Goal: Task Accomplishment & Management: Complete application form

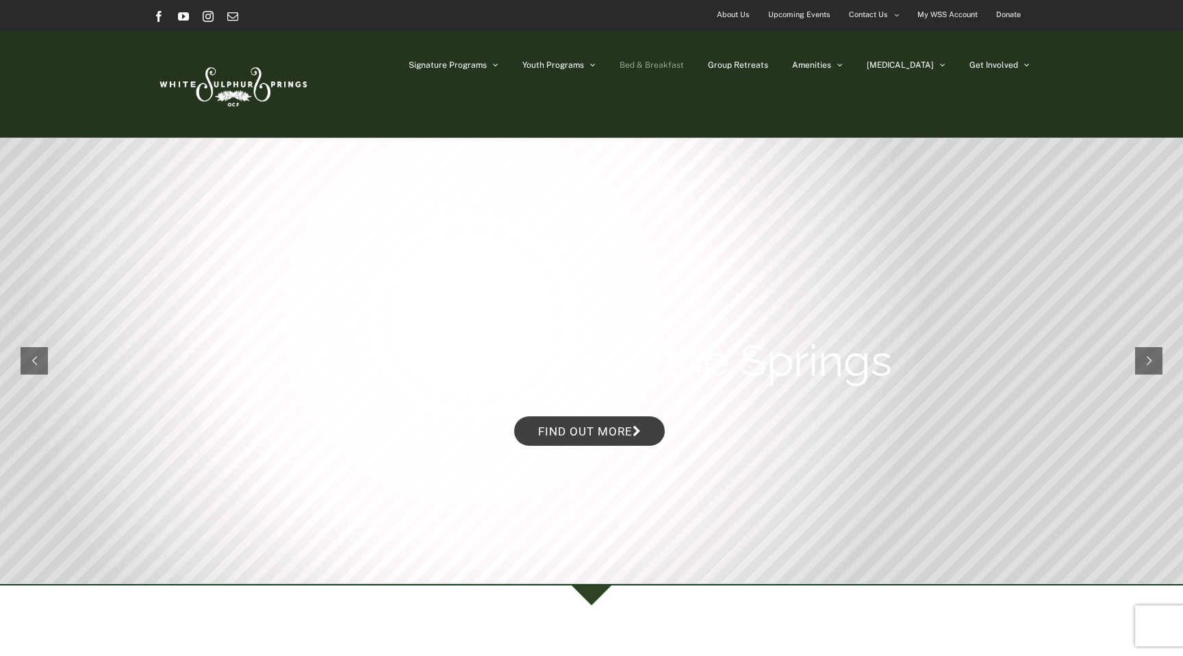
click at [684, 65] on span "Bed & Breakfast" at bounding box center [651, 65] width 64 height 8
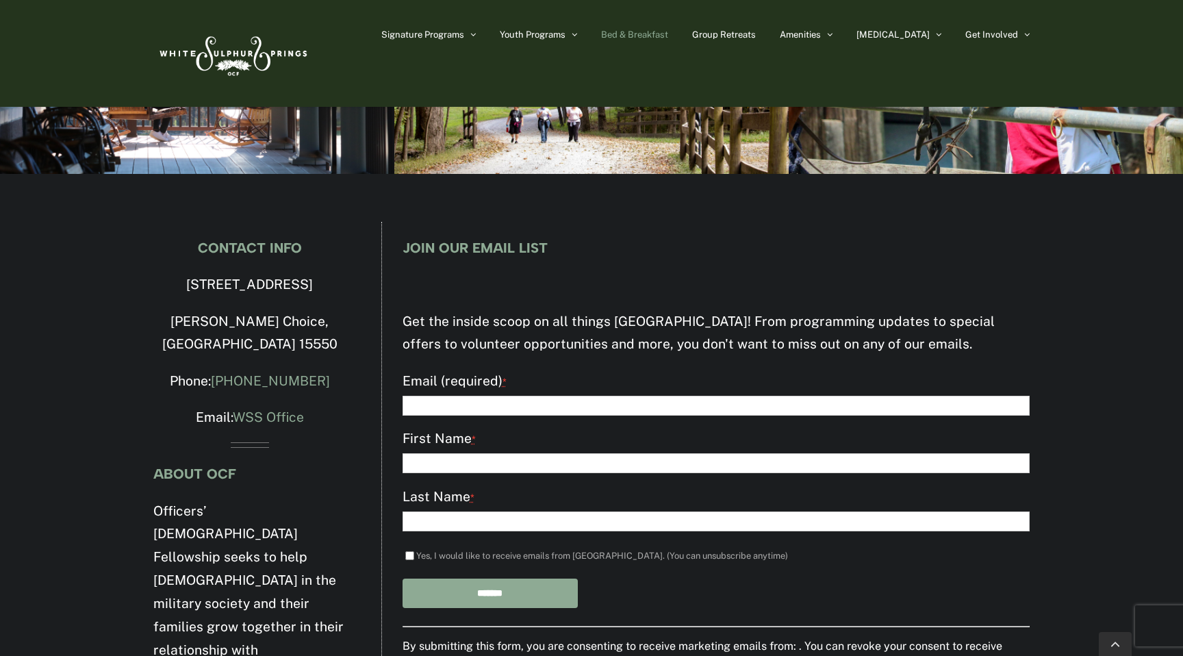
scroll to position [2156, 0]
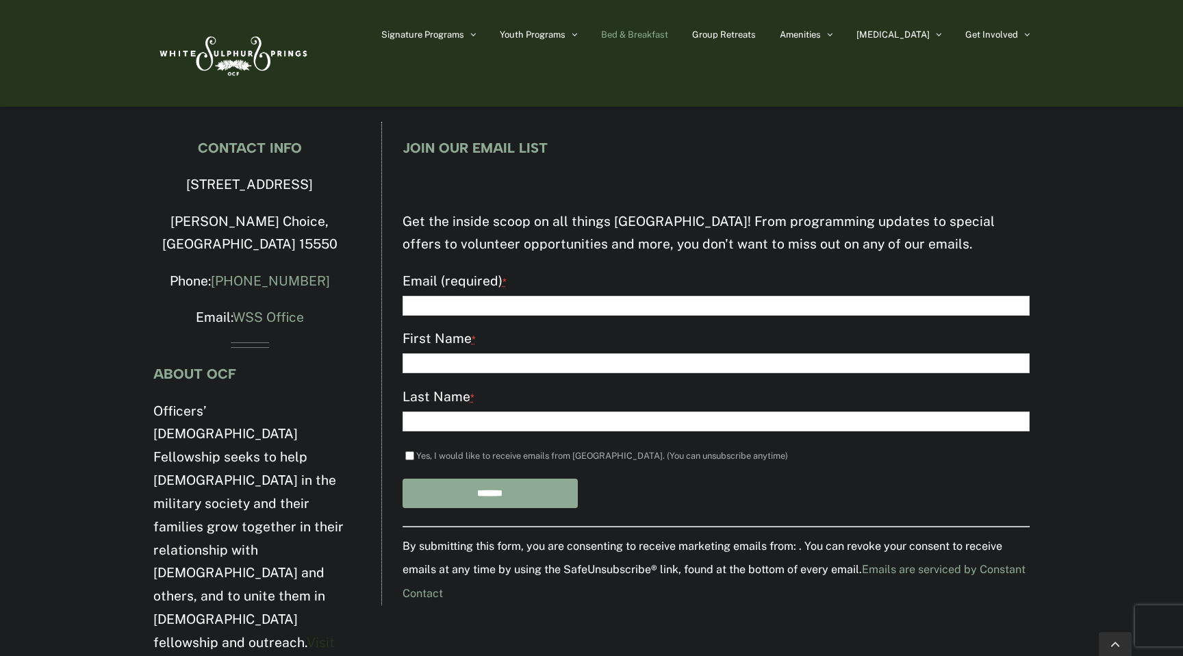
click at [270, 634] on link "Visit the OCF website to learn more." at bounding box center [243, 665] width 181 height 62
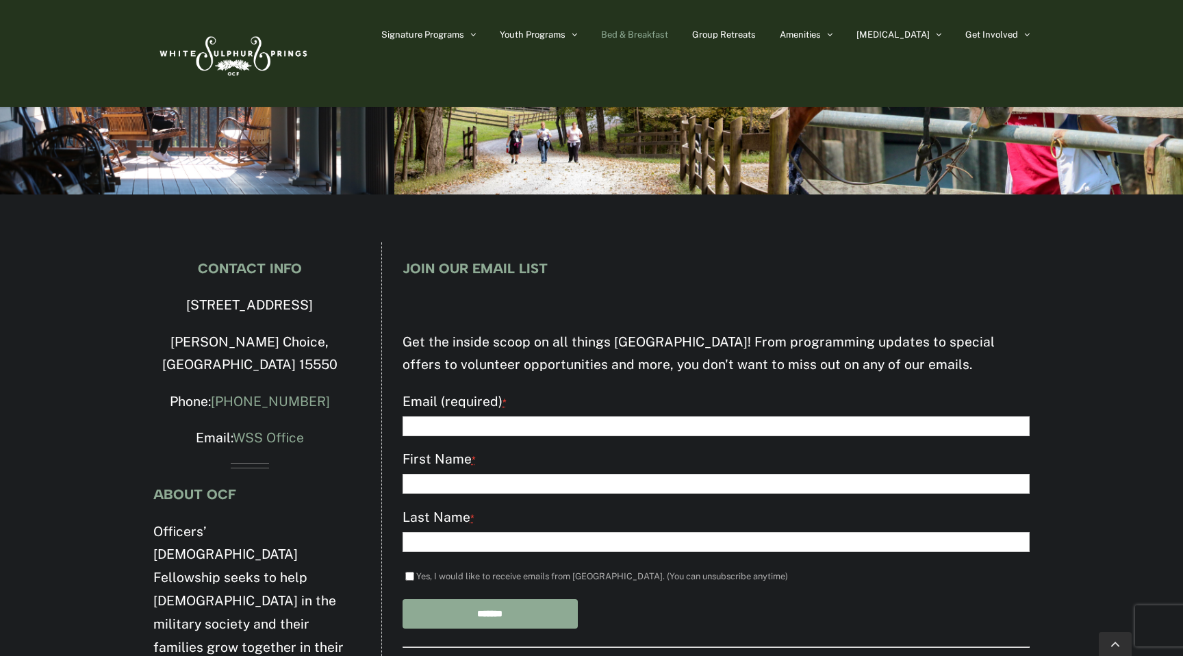
scroll to position [2035, 0]
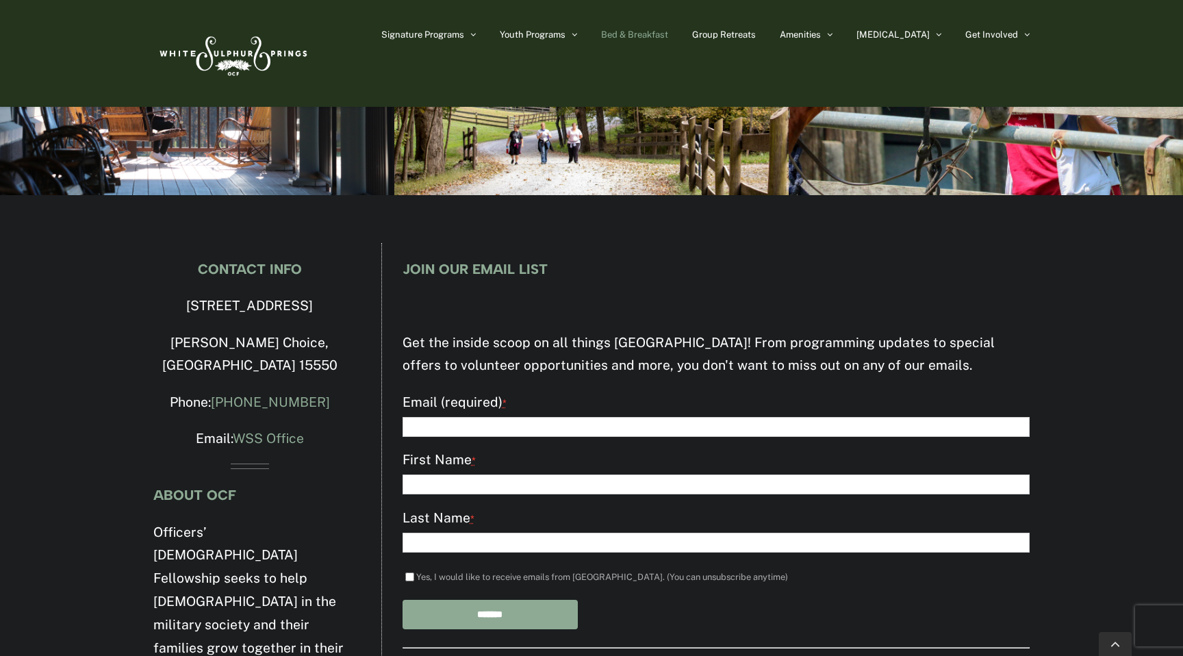
click at [539, 430] on input "Email (required) *" at bounding box center [715, 427] width 627 height 20
type input "**********"
type input "*******"
type input "****"
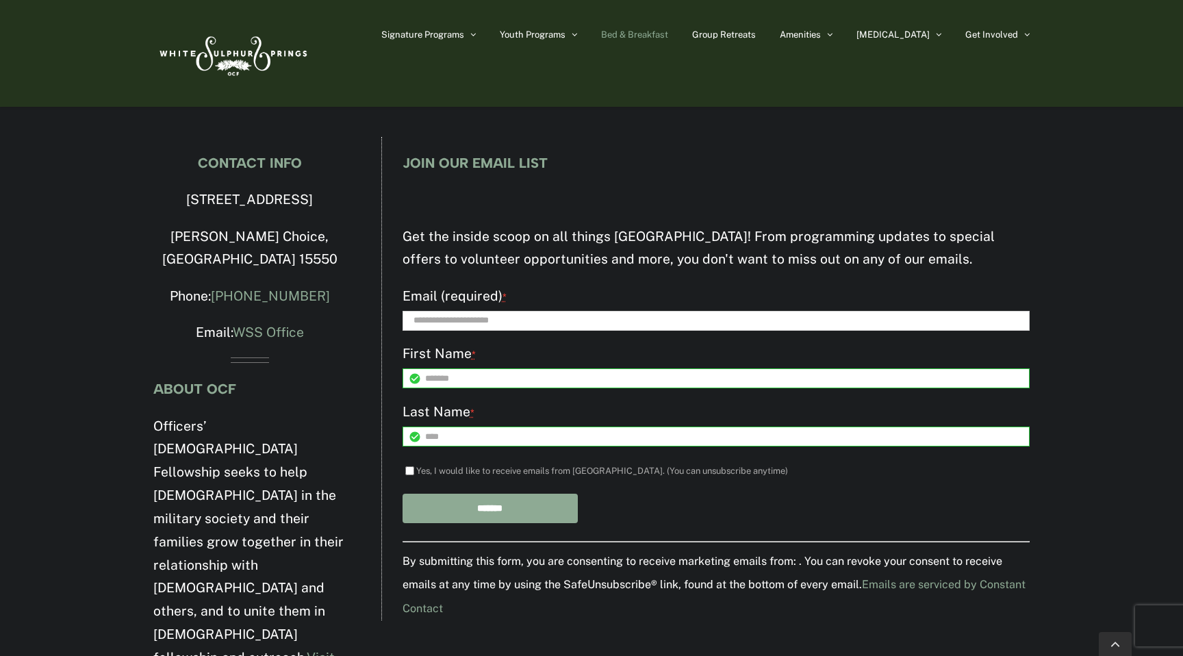
scroll to position [2156, 0]
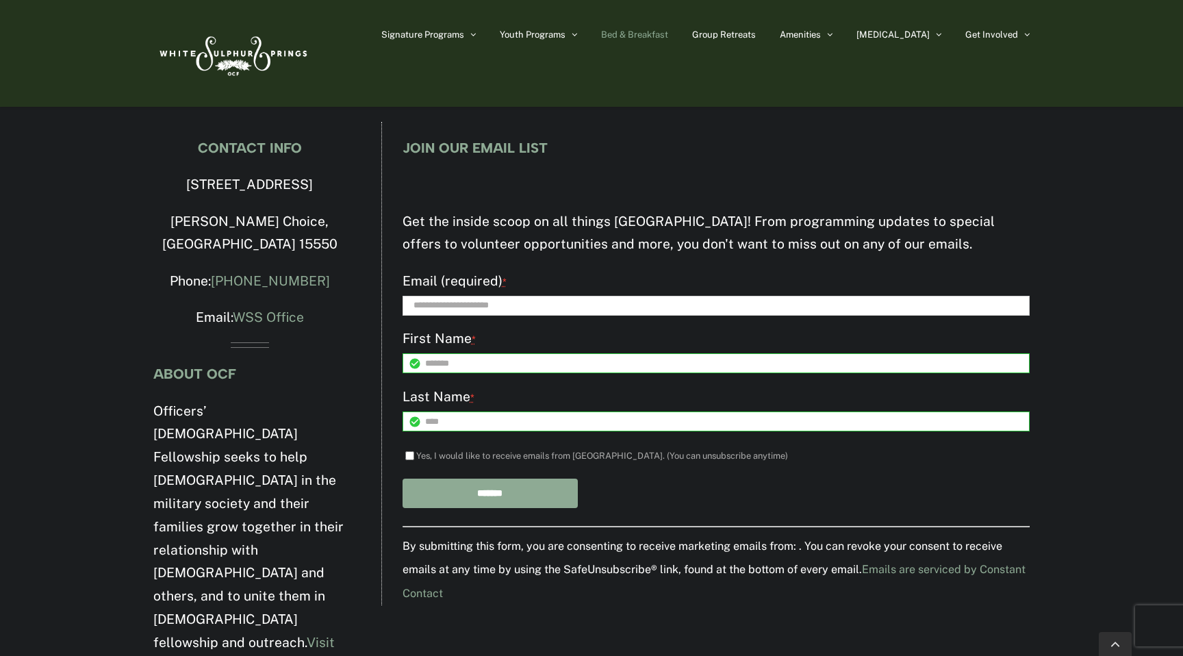
click at [452, 488] on input "*******" at bounding box center [490, 492] width 176 height 29
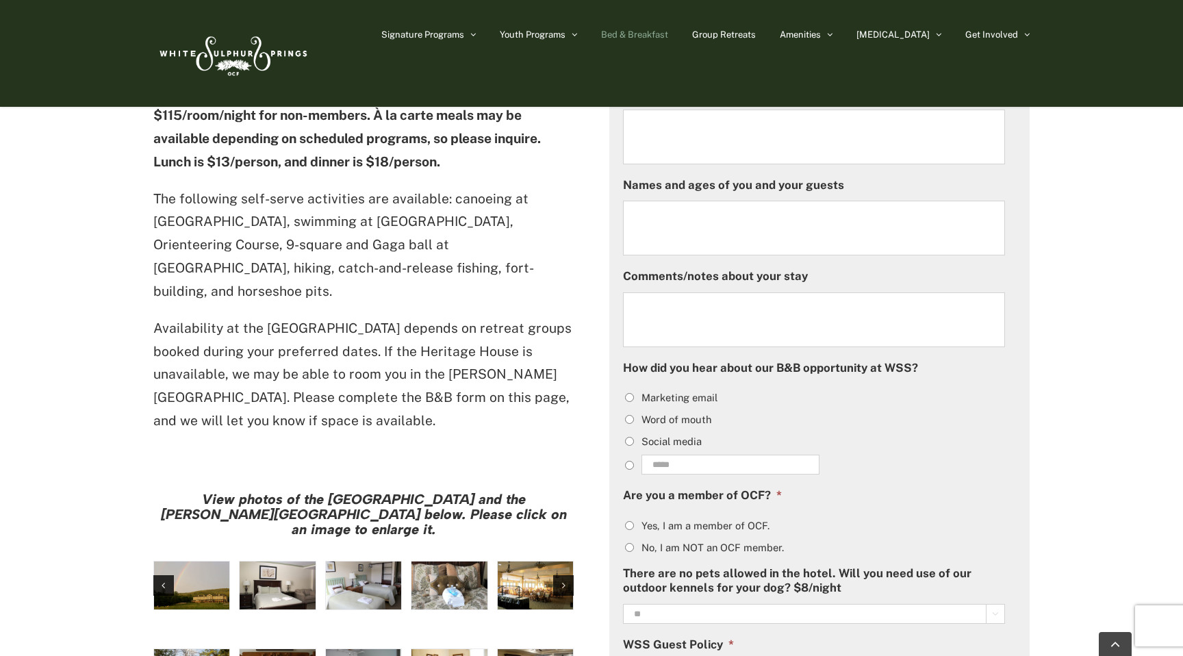
scroll to position [857, 0]
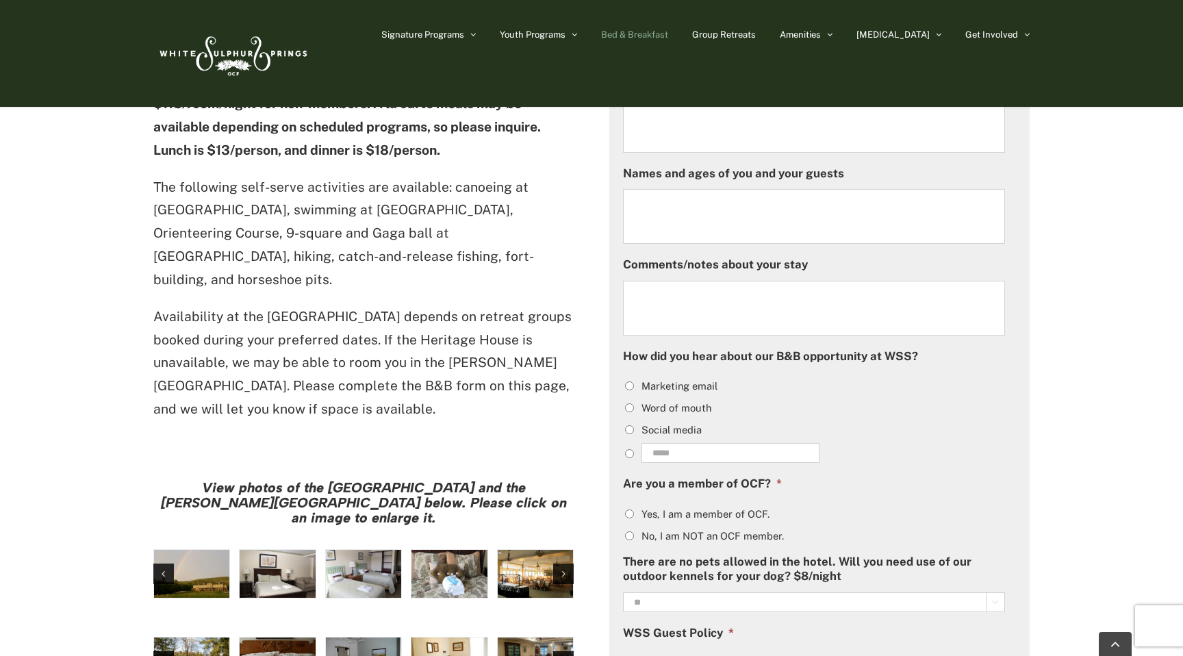
click at [206, 550] on img "large-heritage" at bounding box center [191, 574] width 75 height 48
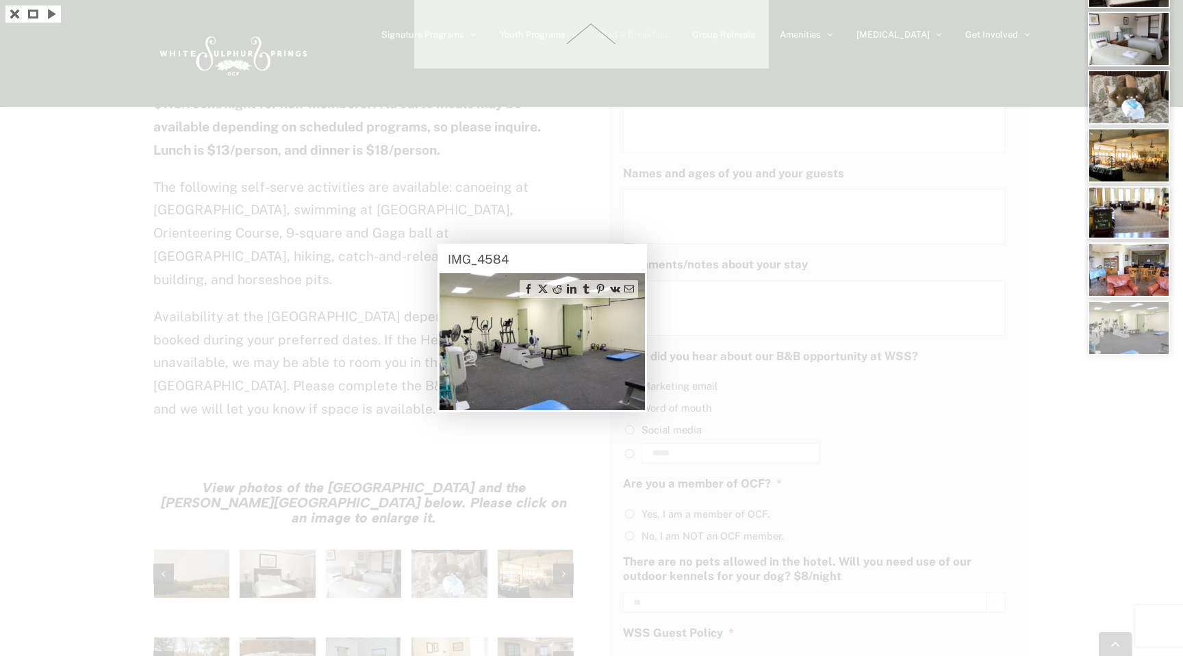
click at [600, 24] on span at bounding box center [591, 34] width 355 height 68
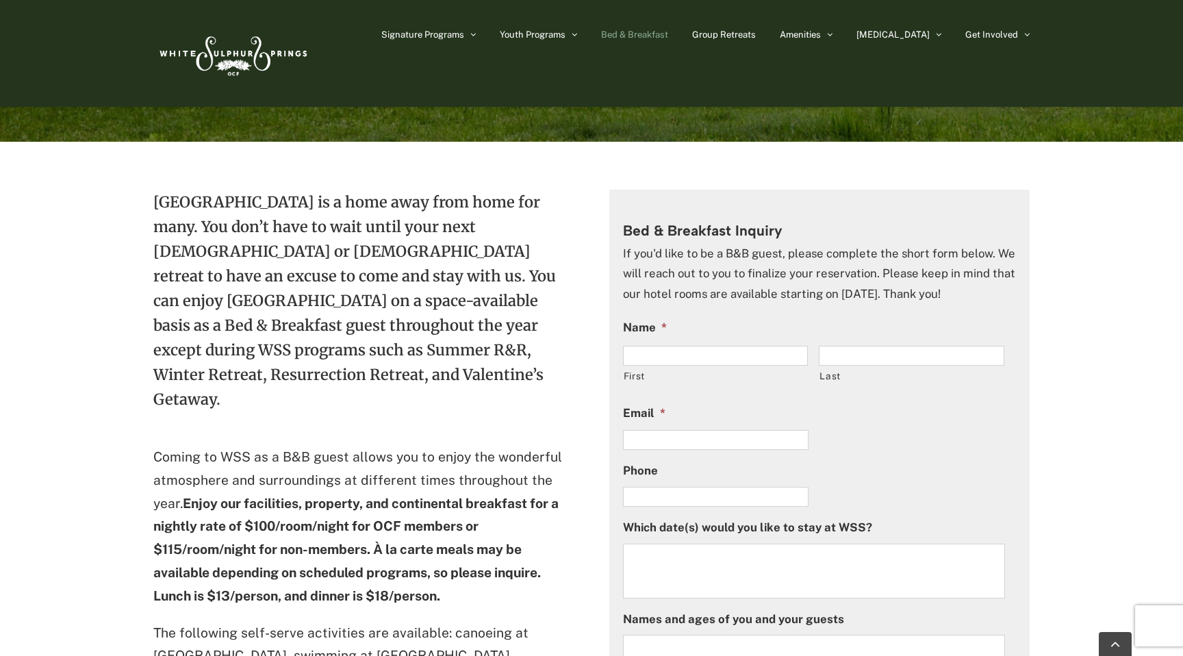
scroll to position [411, 0]
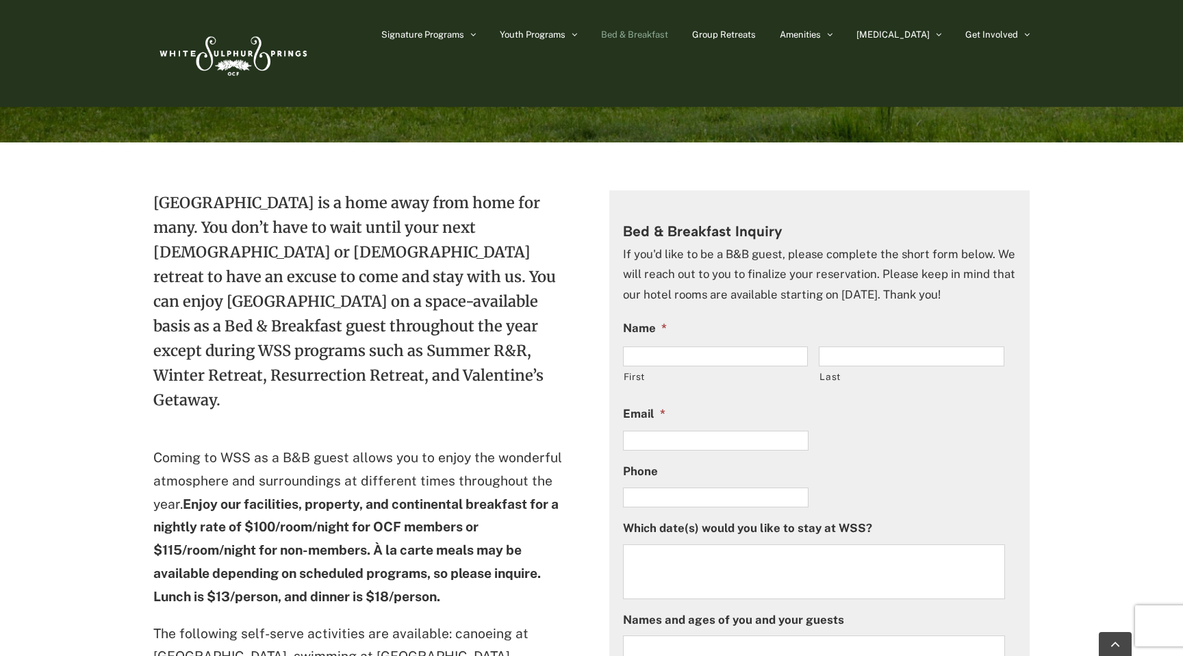
click at [688, 357] on input "First" at bounding box center [715, 356] width 185 height 20
type input "*******"
type input "****"
type input "**********"
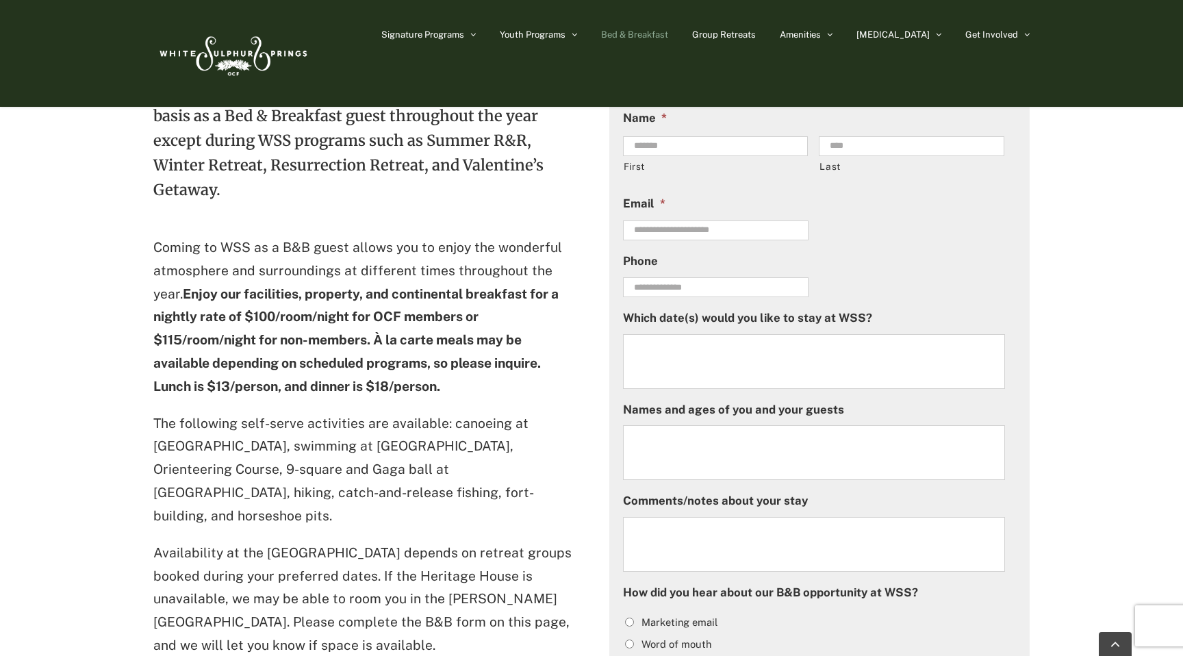
scroll to position [622, 0]
click at [720, 365] on textarea "Which date(s) would you like to stay at WSS?" at bounding box center [814, 360] width 383 height 55
type textarea "**********"
click at [801, 459] on textarea "Names and ages of you and your guests" at bounding box center [814, 451] width 383 height 55
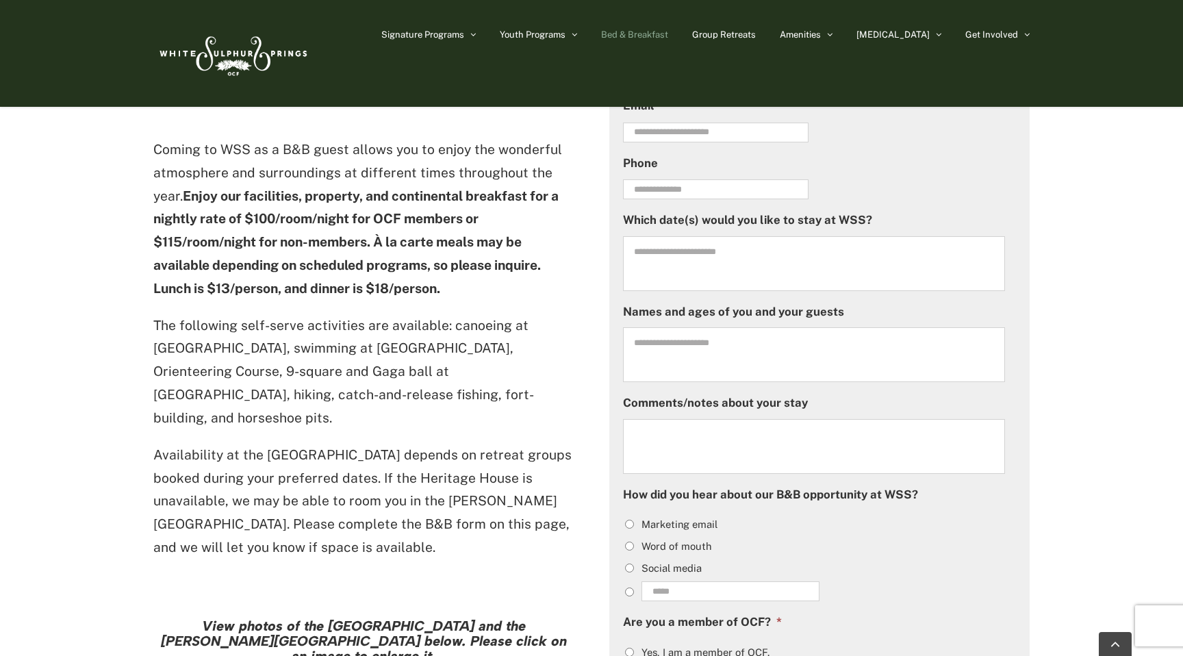
scroll to position [725, 0]
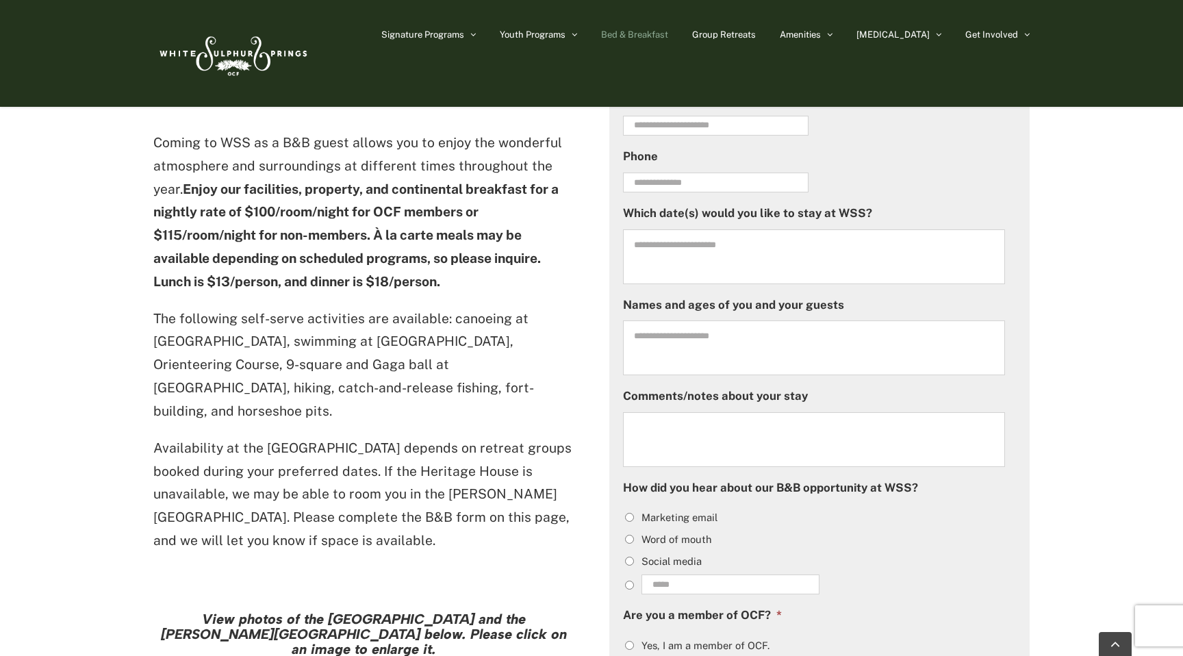
type textarea "**********"
click at [635, 536] on li "Word of mouth" at bounding box center [820, 538] width 394 height 16
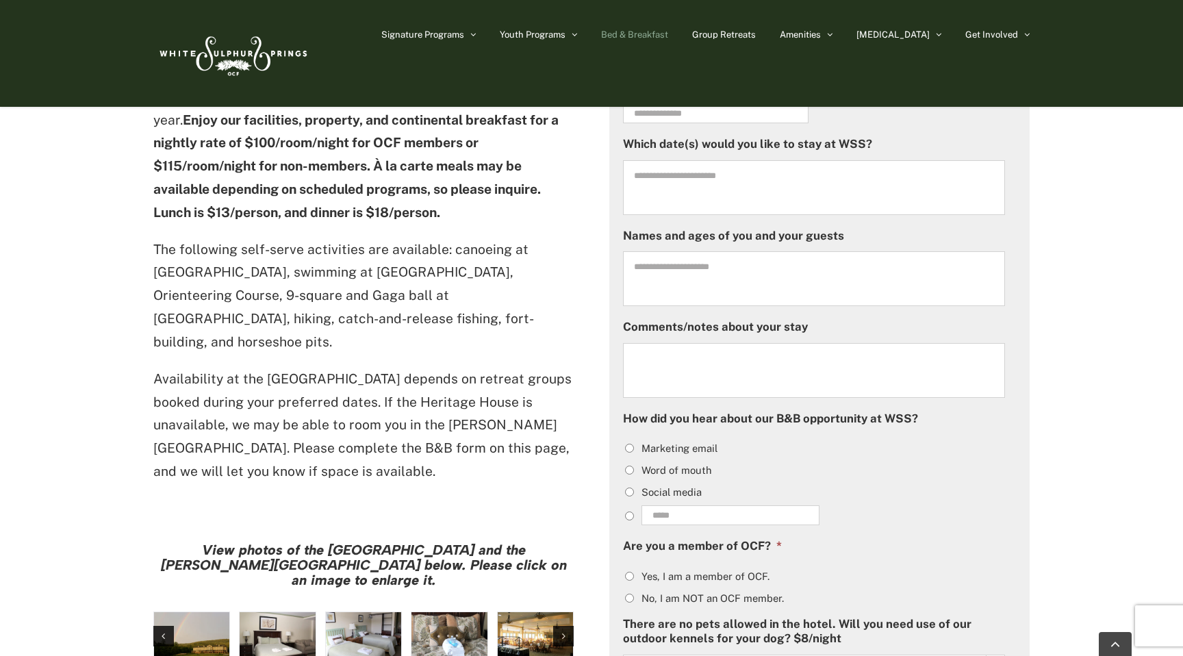
scroll to position [783, 0]
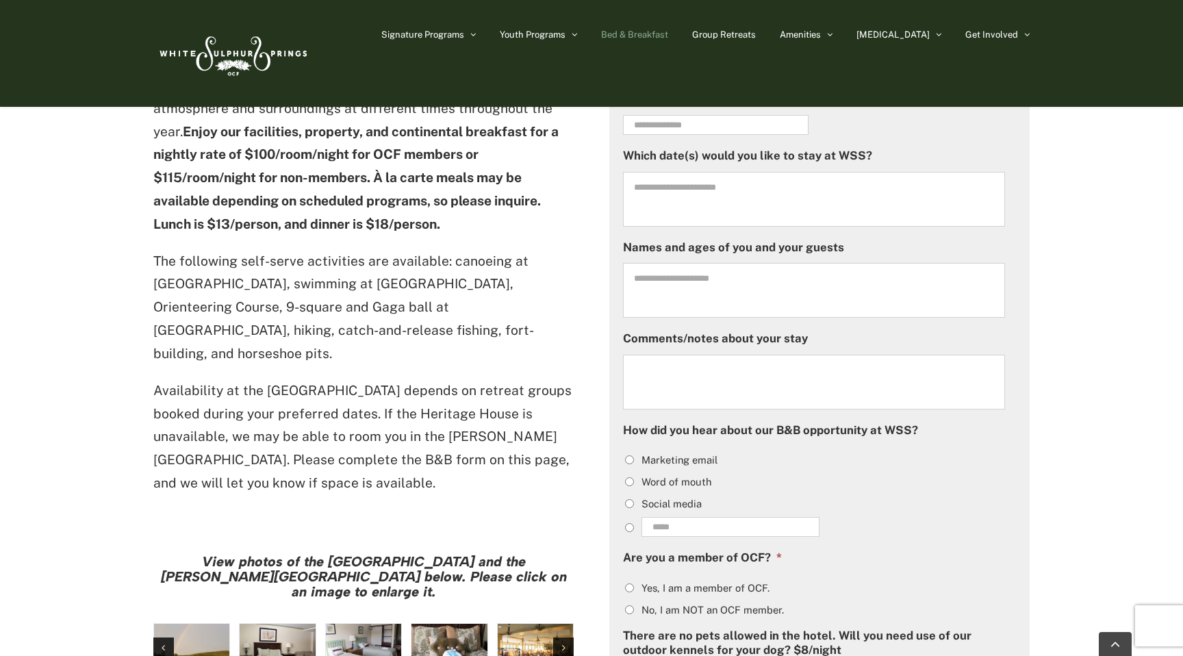
click at [717, 384] on textarea "Comments/notes about your stay" at bounding box center [814, 382] width 383 height 55
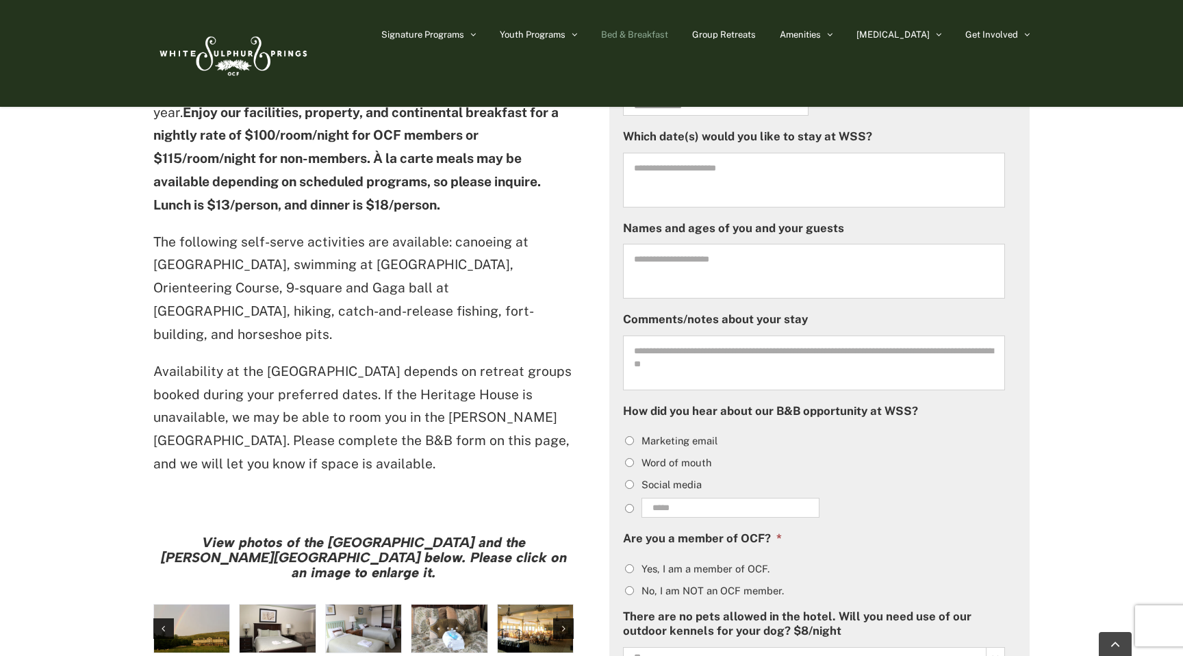
scroll to position [811, 0]
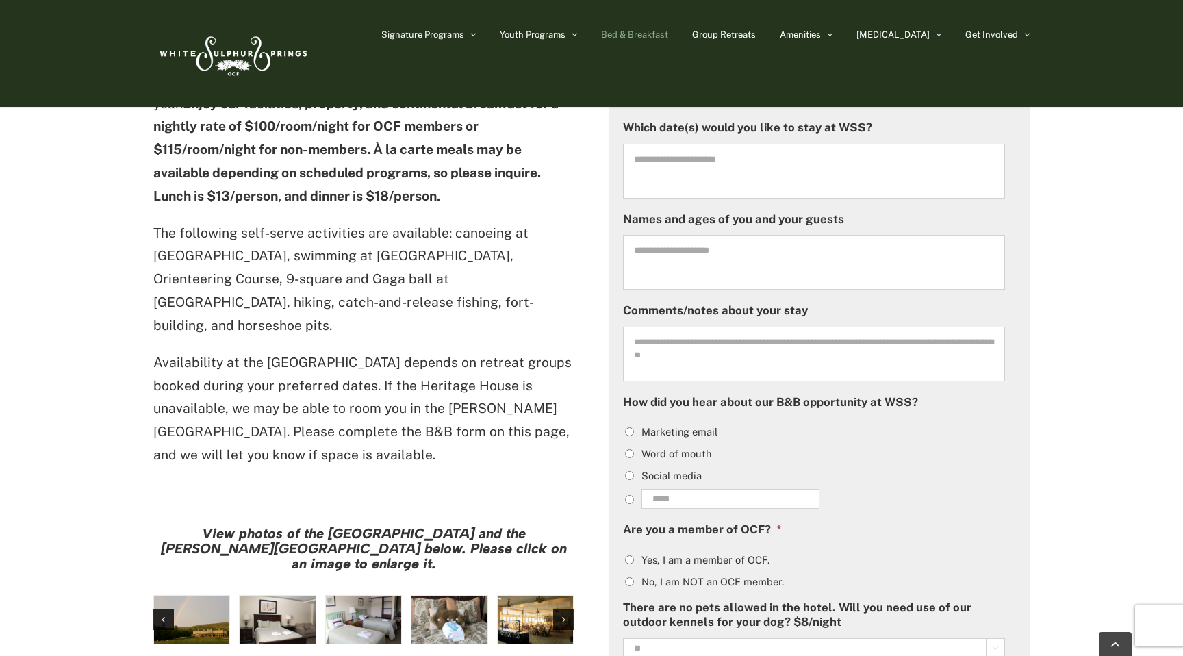
click at [920, 345] on textarea "**********" at bounding box center [814, 353] width 383 height 55
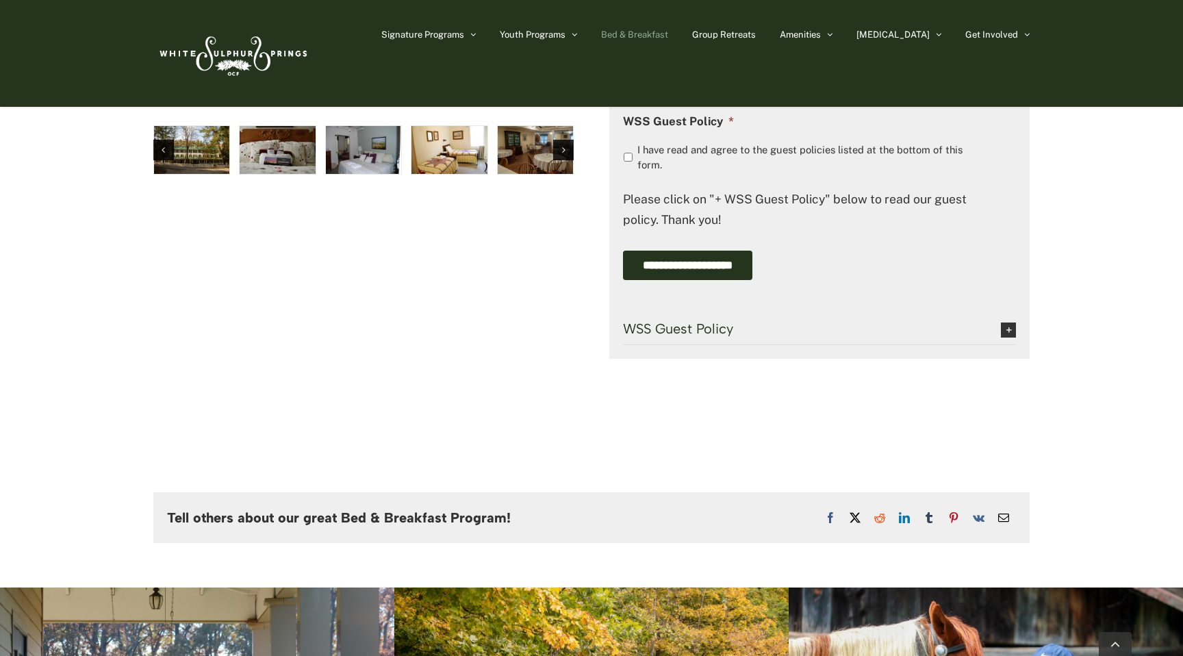
scroll to position [1367, 0]
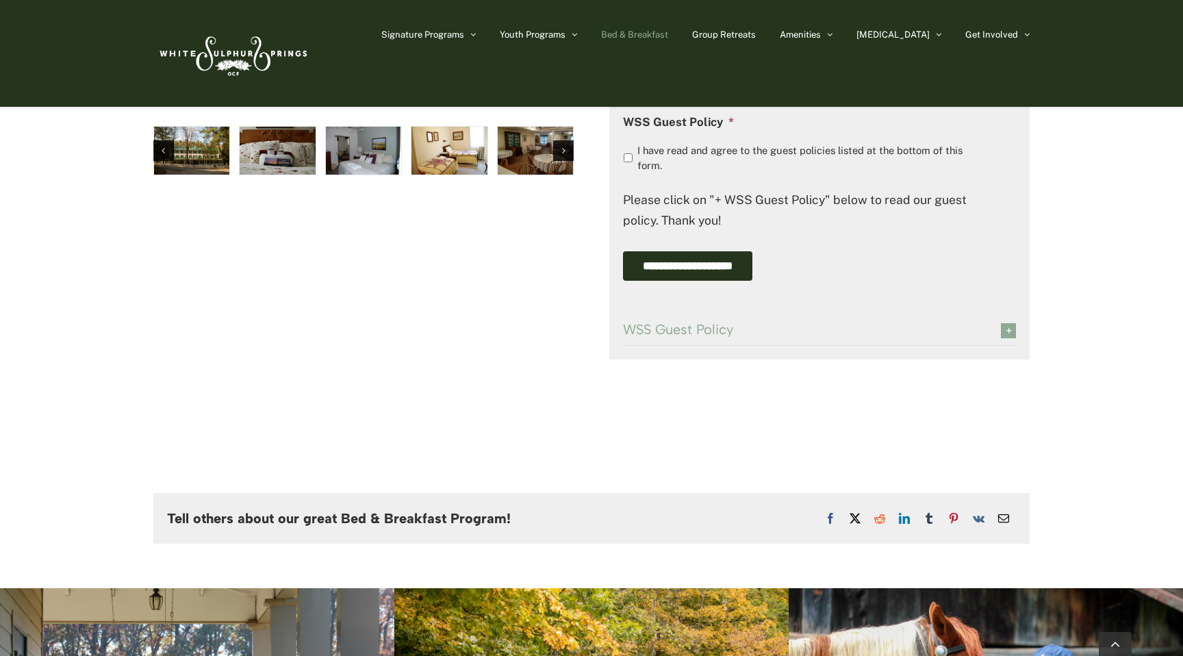
type textarea "**********"
click at [706, 331] on span "WSS Guest Policy" at bounding box center [801, 329] width 357 height 15
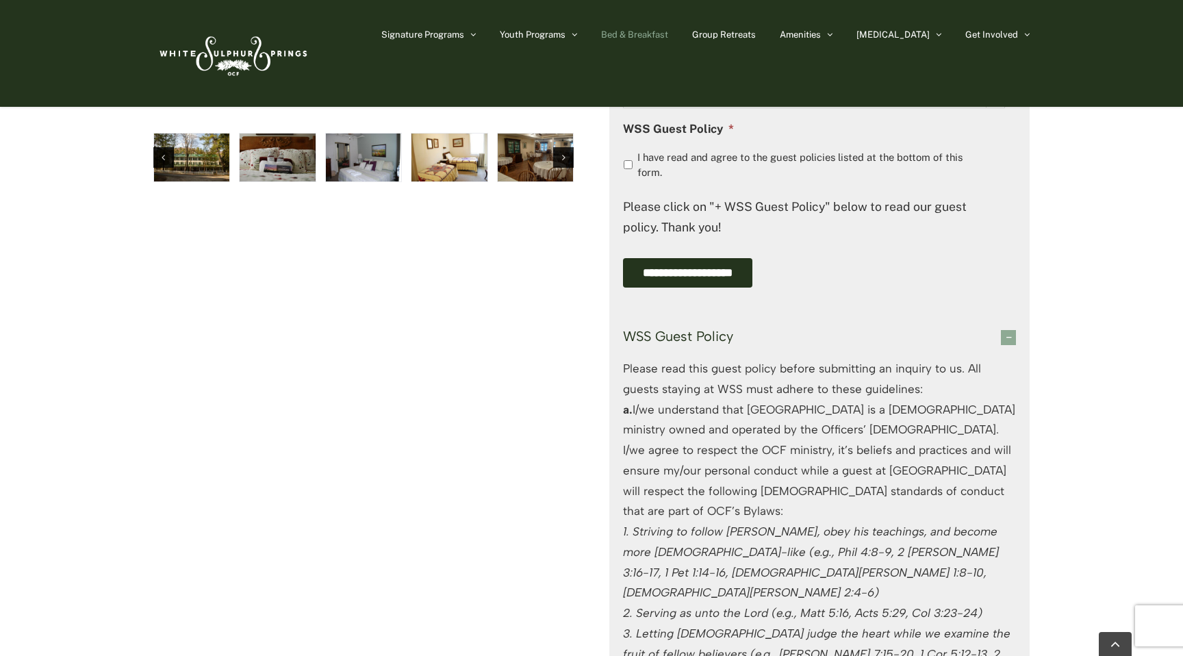
scroll to position [1241, 0]
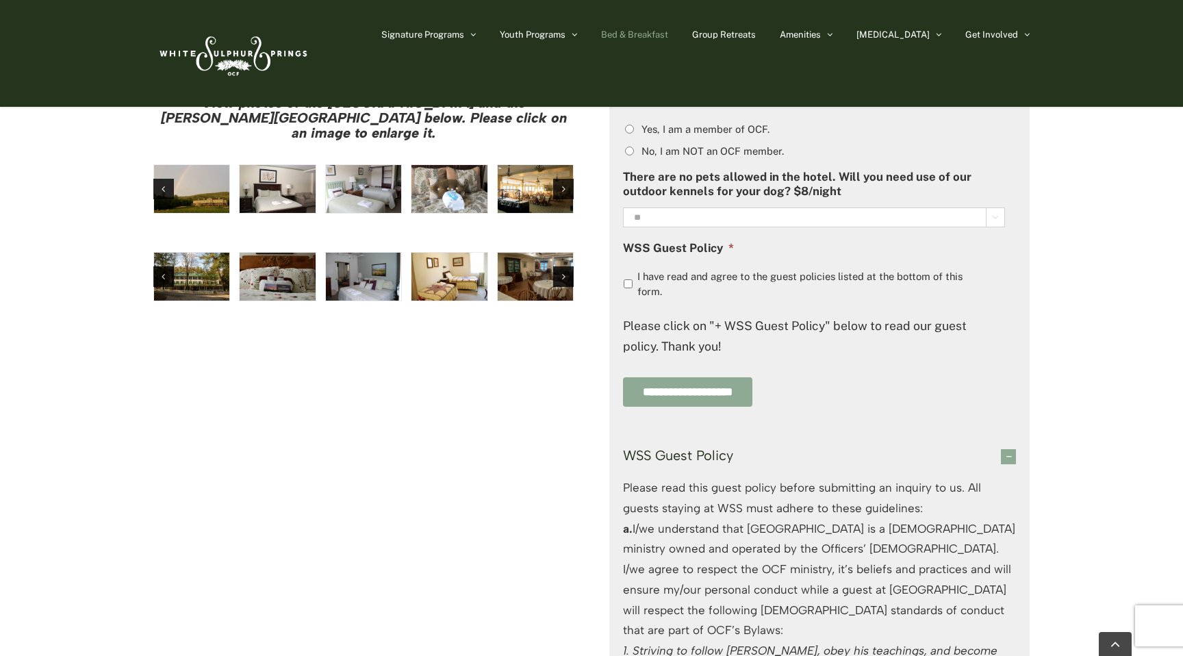
click at [746, 391] on input "**********" at bounding box center [687, 391] width 129 height 29
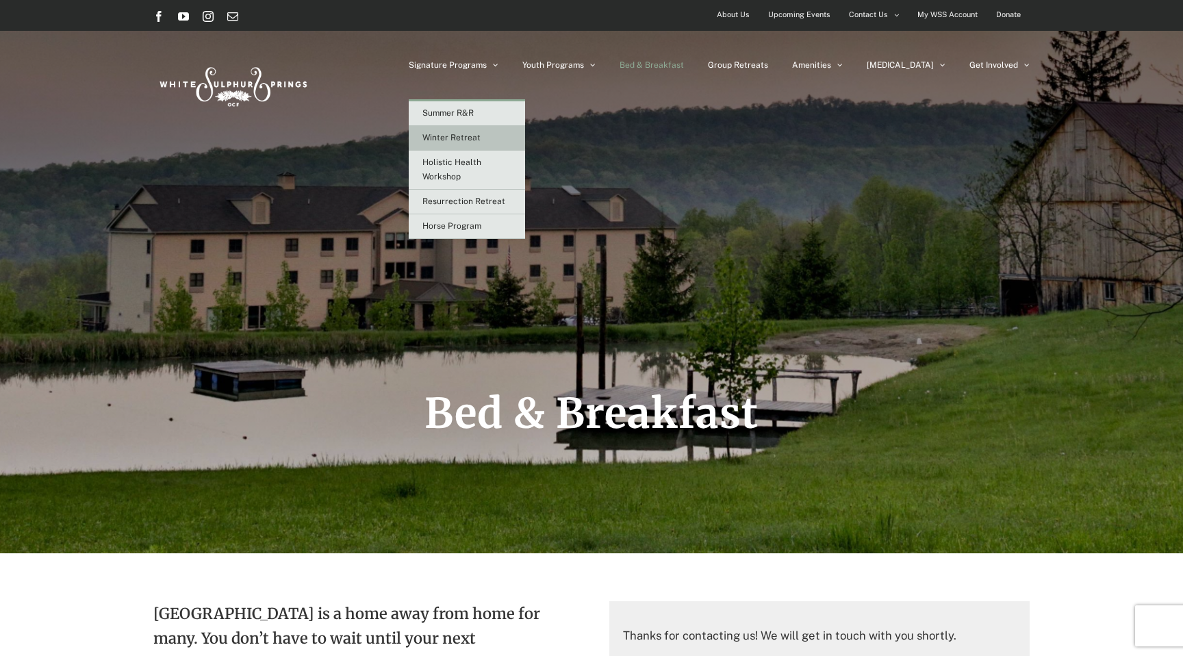
click at [480, 136] on span "Winter Retreat" at bounding box center [451, 138] width 58 height 10
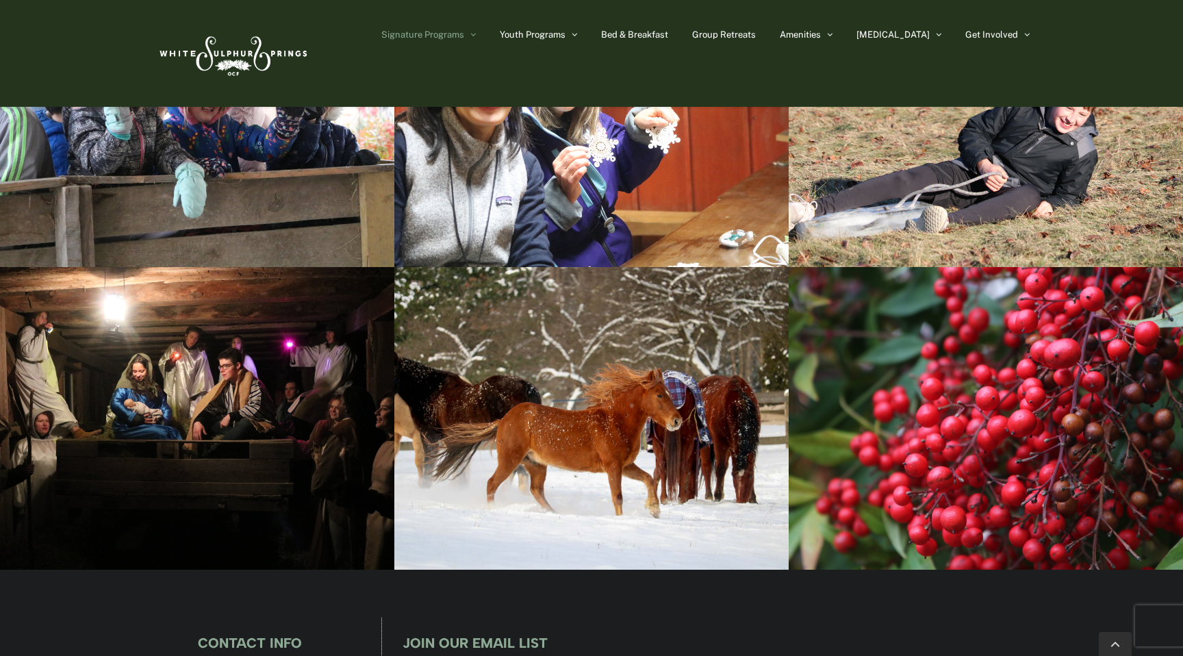
scroll to position [2757, 0]
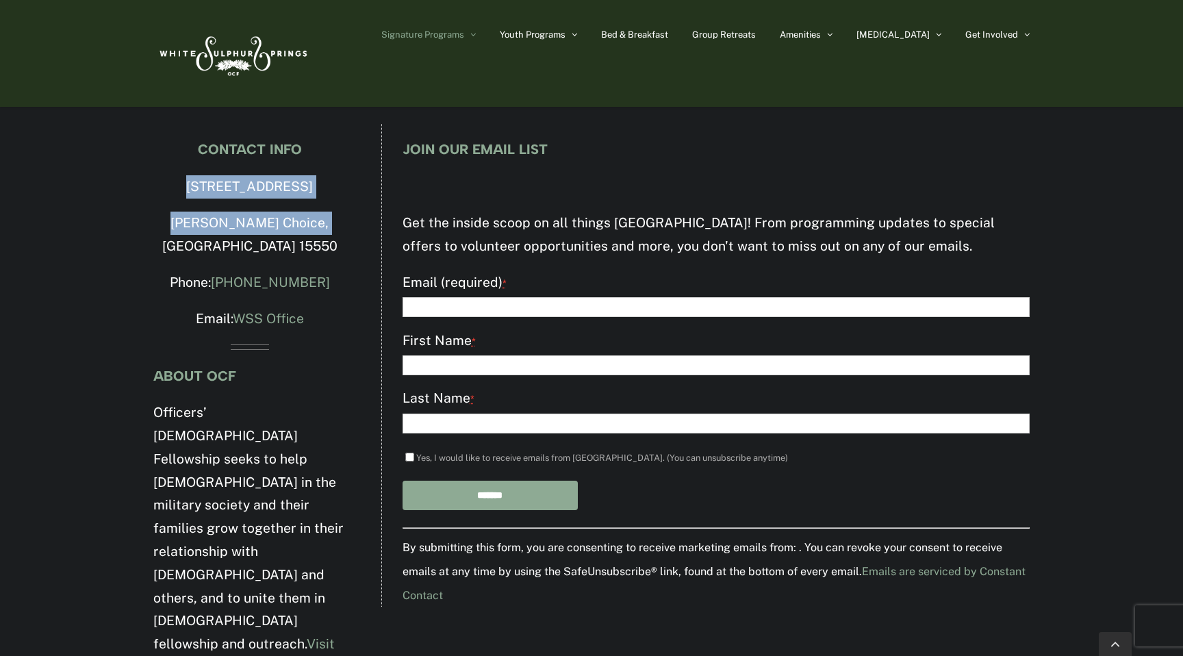
drag, startPoint x: 322, startPoint y: 223, endPoint x: 157, endPoint y: 185, distance: 170.0
click at [157, 185] on div "CONTACT INFO [STREET_ADDRESS][PERSON_NAME] Phone: [PHONE_NUMBER] Email: WSS Off…" at bounding box center [249, 422] width 193 height 560
copy div "[STREET_ADDRESS][PERSON_NAME]"
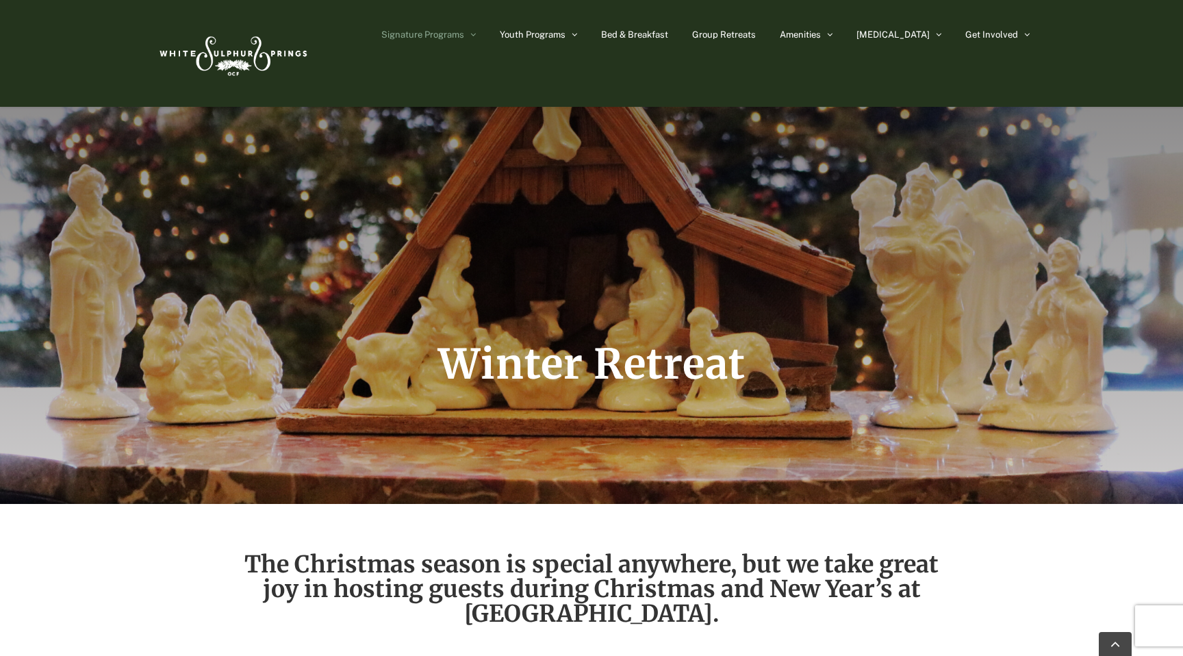
scroll to position [0, 0]
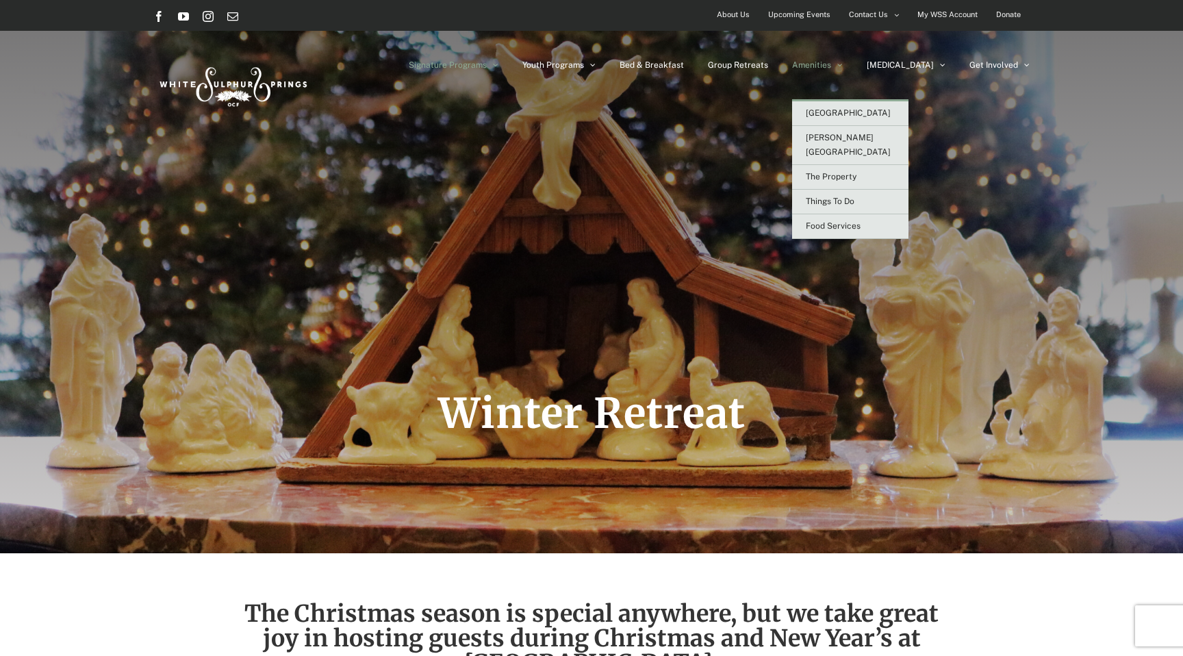
click at [831, 66] on span "Amenities" at bounding box center [811, 65] width 39 height 8
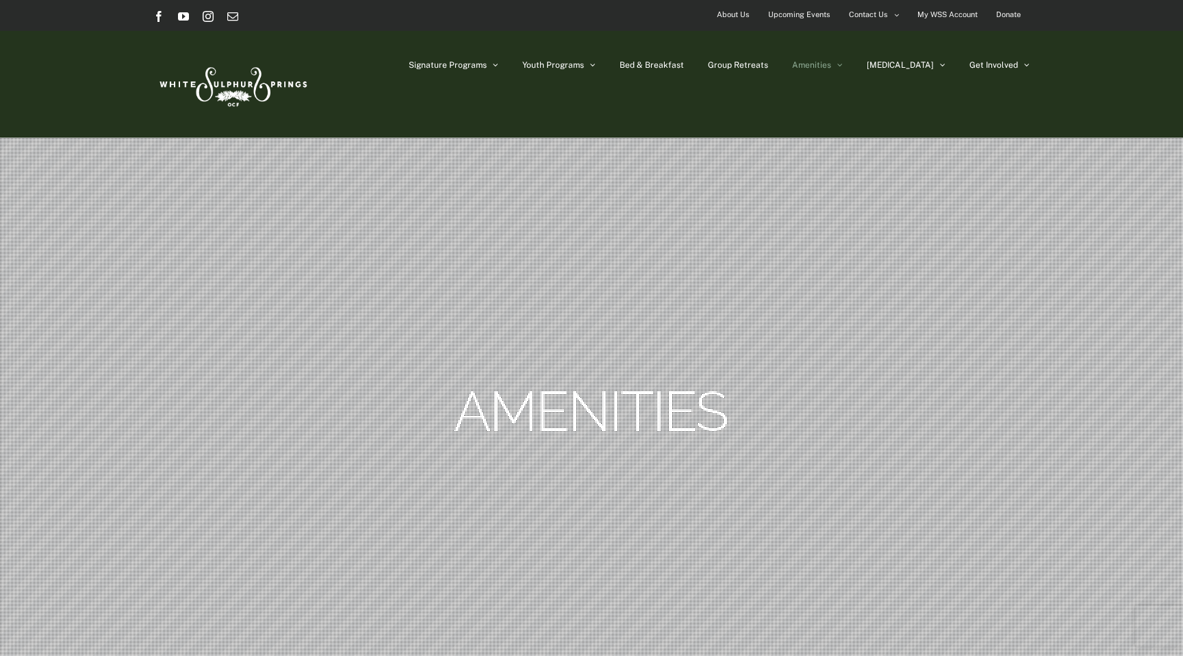
click at [831, 64] on span "Amenities" at bounding box center [811, 65] width 39 height 8
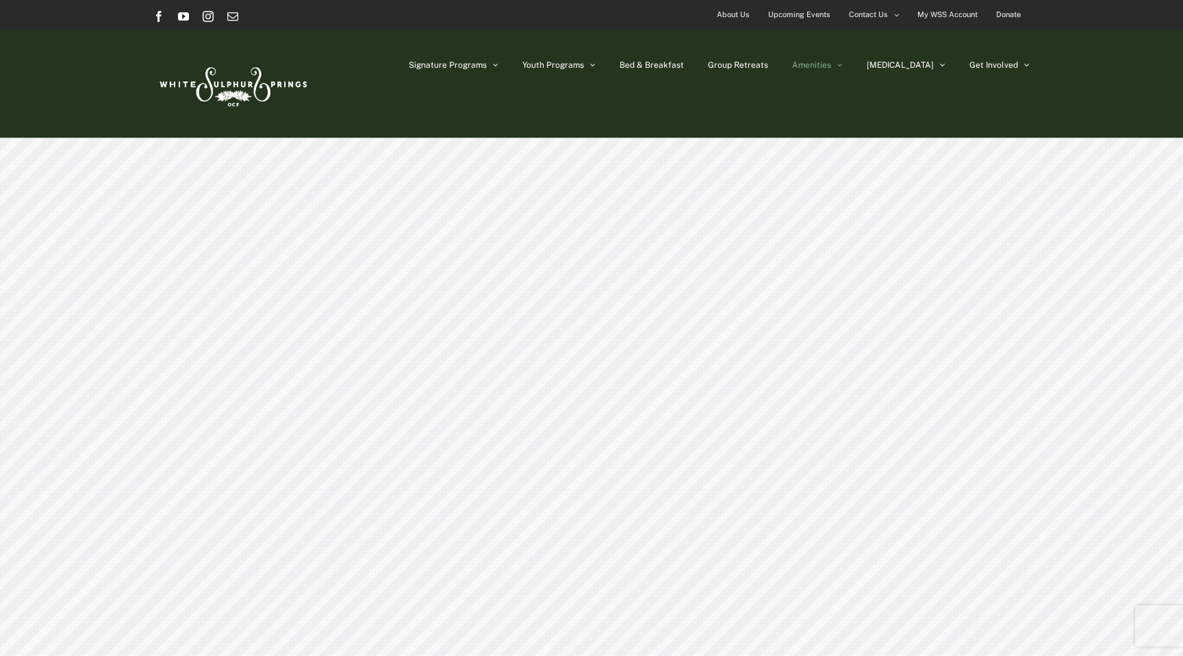
click at [867, 111] on div "Signature Programs Summer R&R Winter Retreat Holistic Health Workshop Resurrect…" at bounding box center [591, 84] width 876 height 107
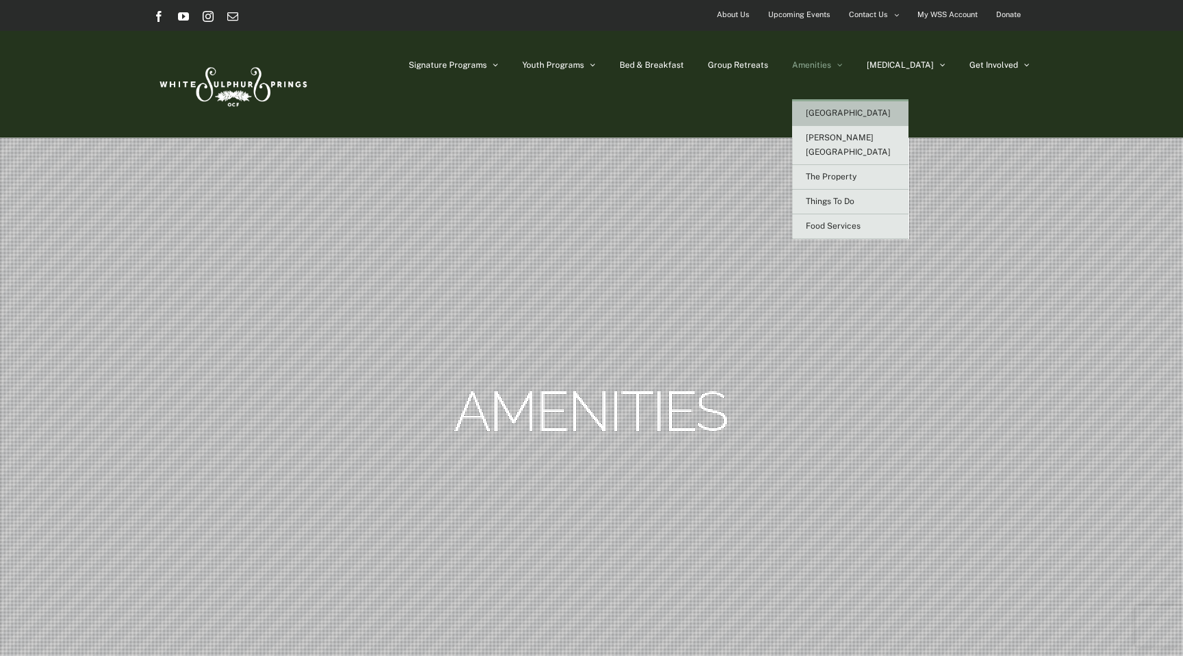
click at [872, 116] on span "[GEOGRAPHIC_DATA]" at bounding box center [848, 113] width 85 height 10
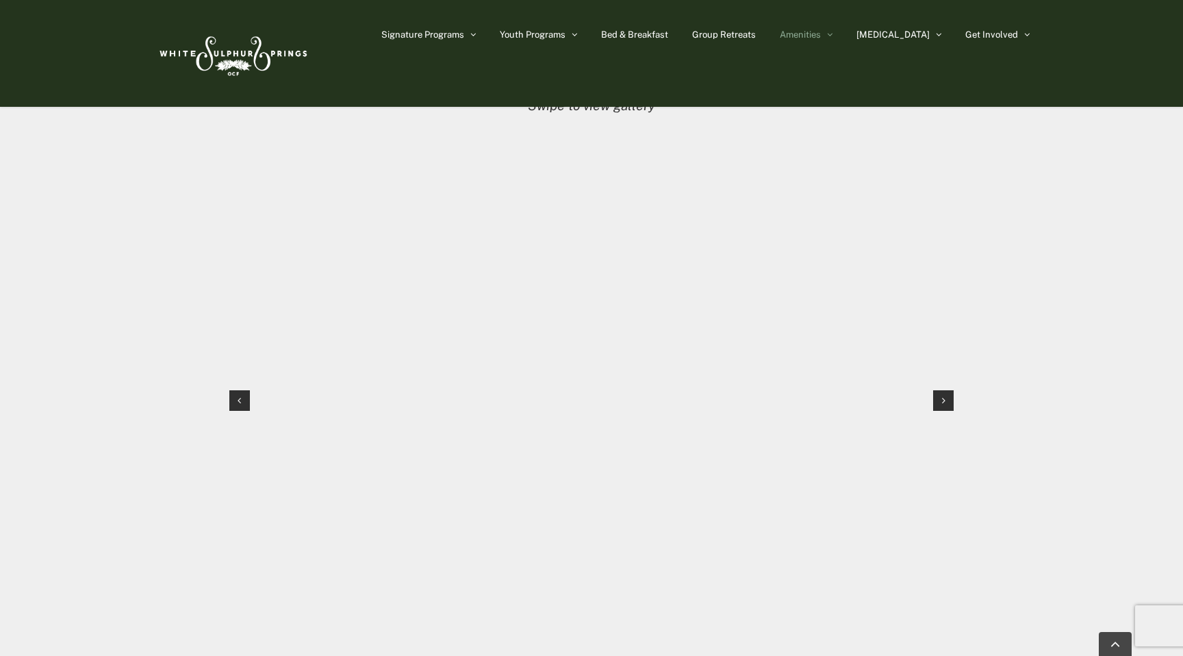
scroll to position [1328, 0]
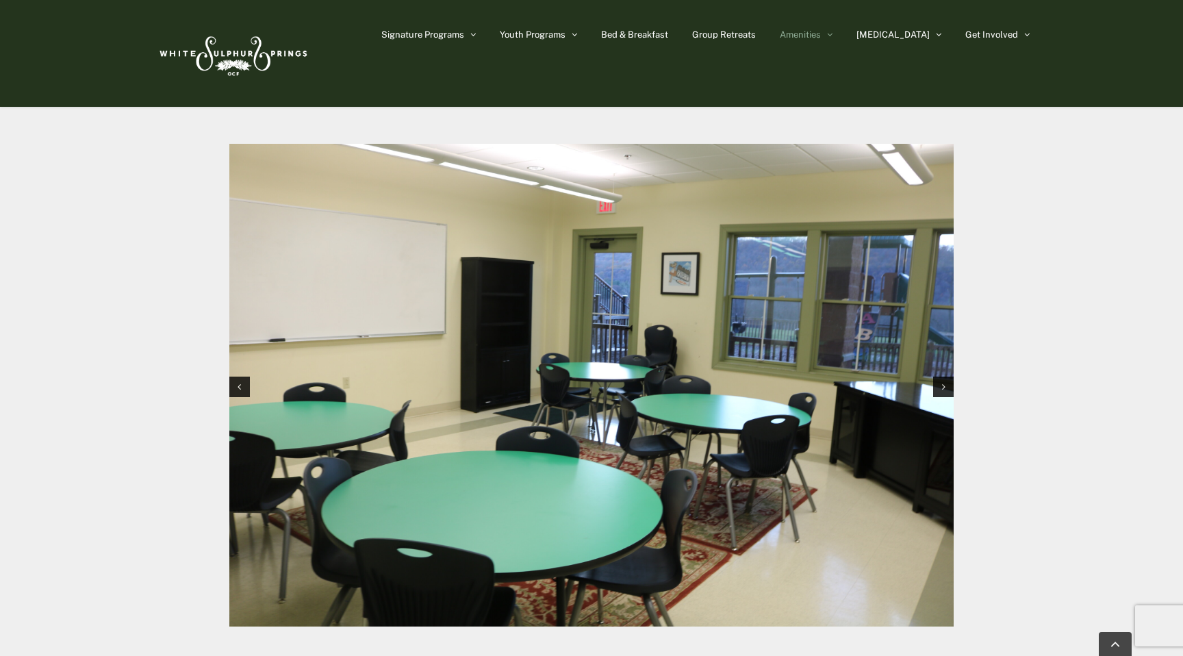
click at [806, 292] on img "1 / 12" at bounding box center [591, 385] width 724 height 482
click at [950, 376] on div "Next slide" at bounding box center [943, 386] width 21 height 21
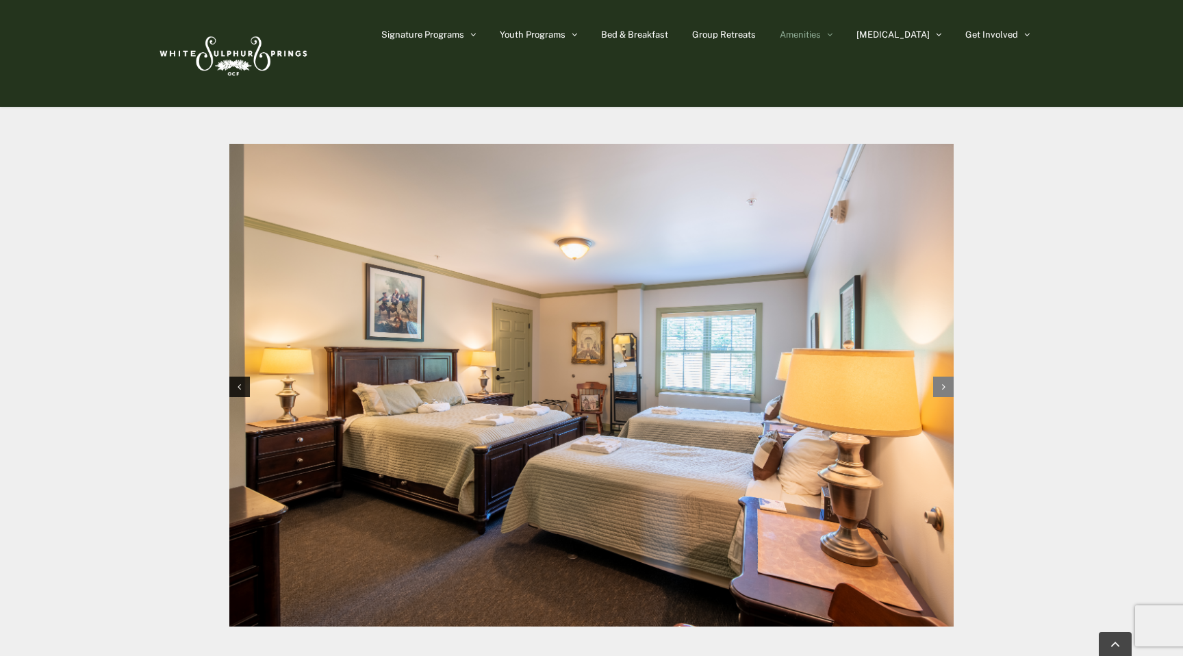
click at [950, 376] on div "Next slide" at bounding box center [943, 386] width 21 height 21
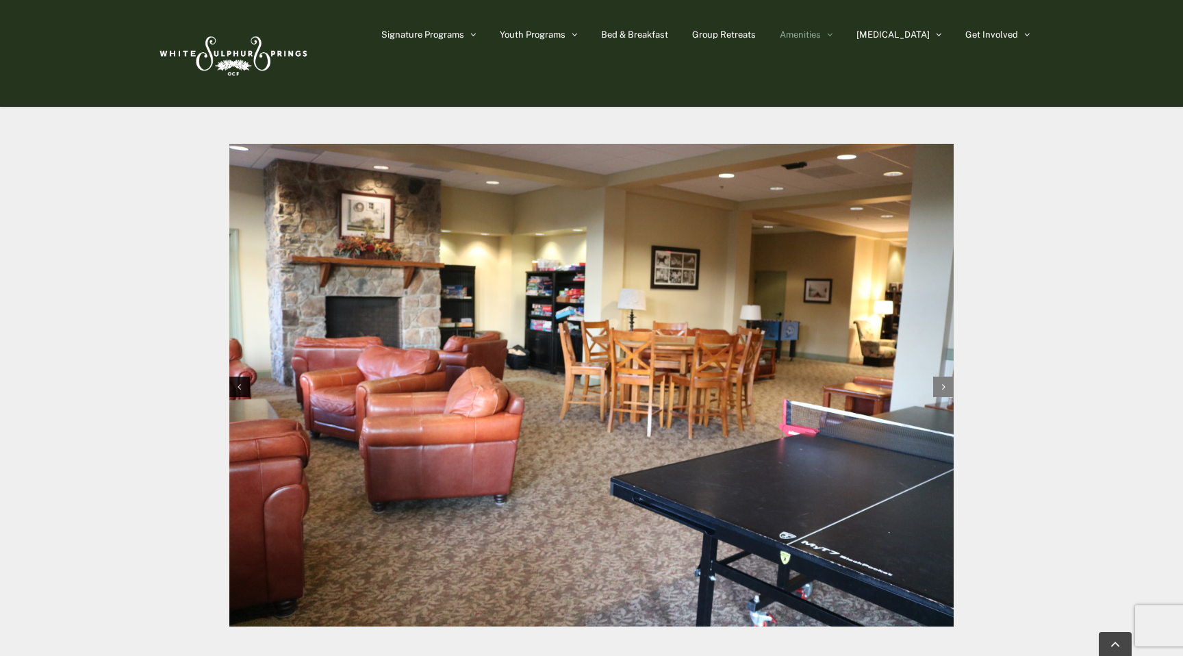
click at [950, 376] on div "Next slide" at bounding box center [943, 386] width 21 height 21
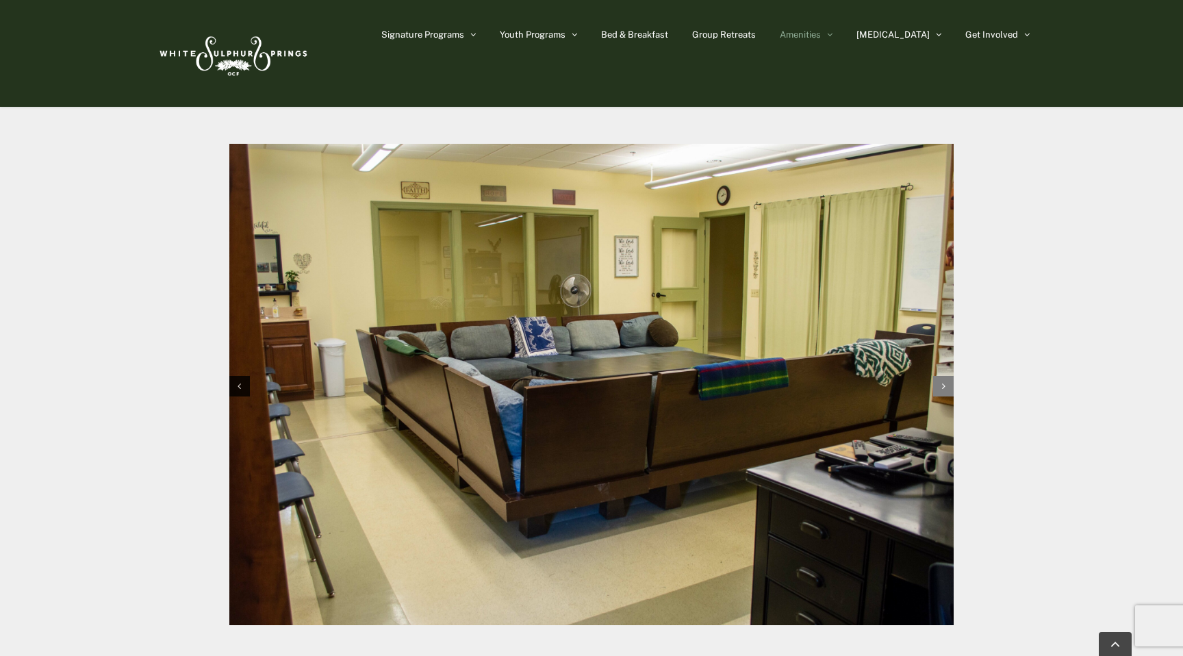
click at [950, 376] on div "Next slide" at bounding box center [943, 386] width 21 height 21
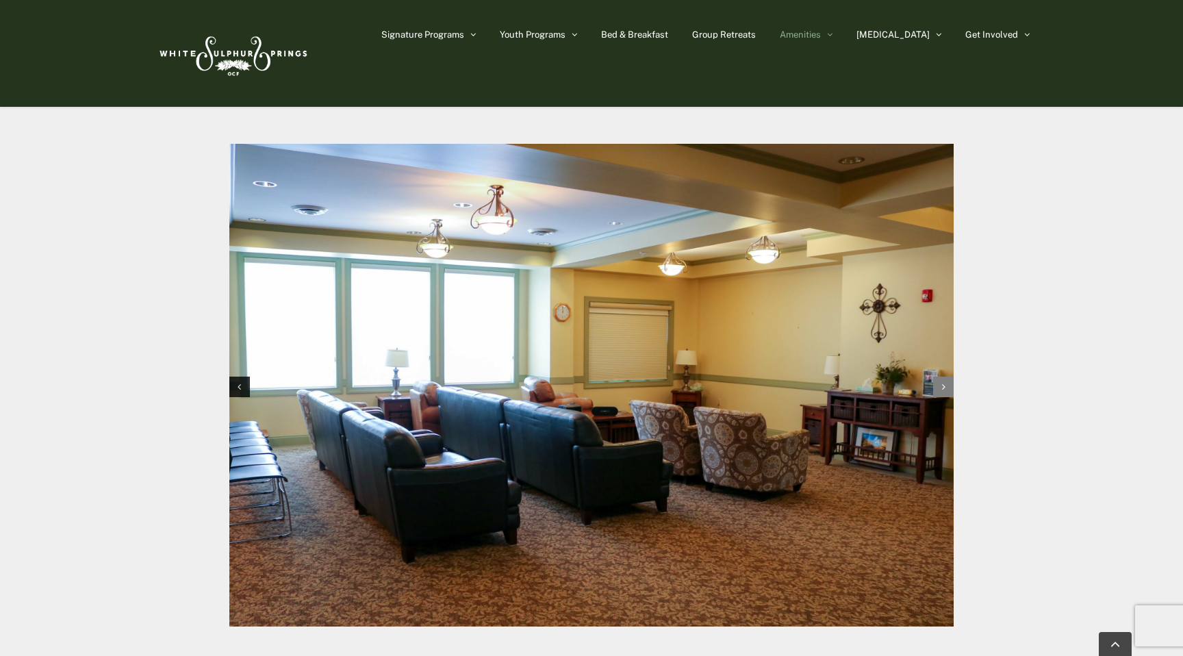
click at [950, 376] on div "Next slide" at bounding box center [943, 386] width 21 height 21
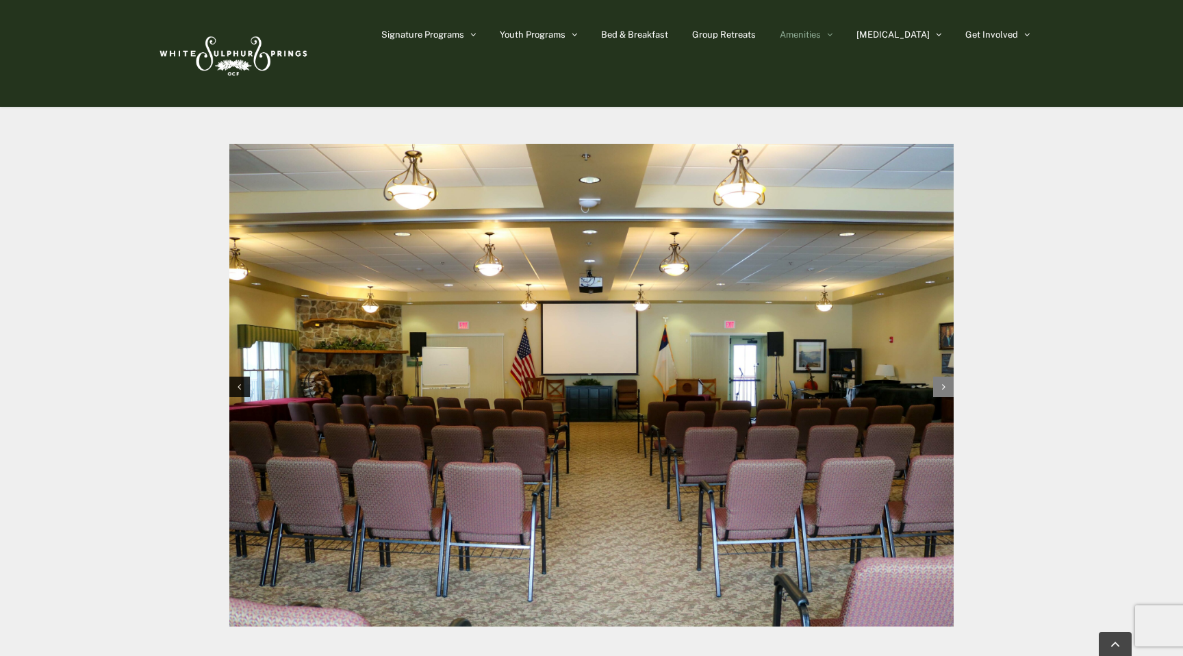
click at [950, 376] on div "Next slide" at bounding box center [943, 386] width 21 height 21
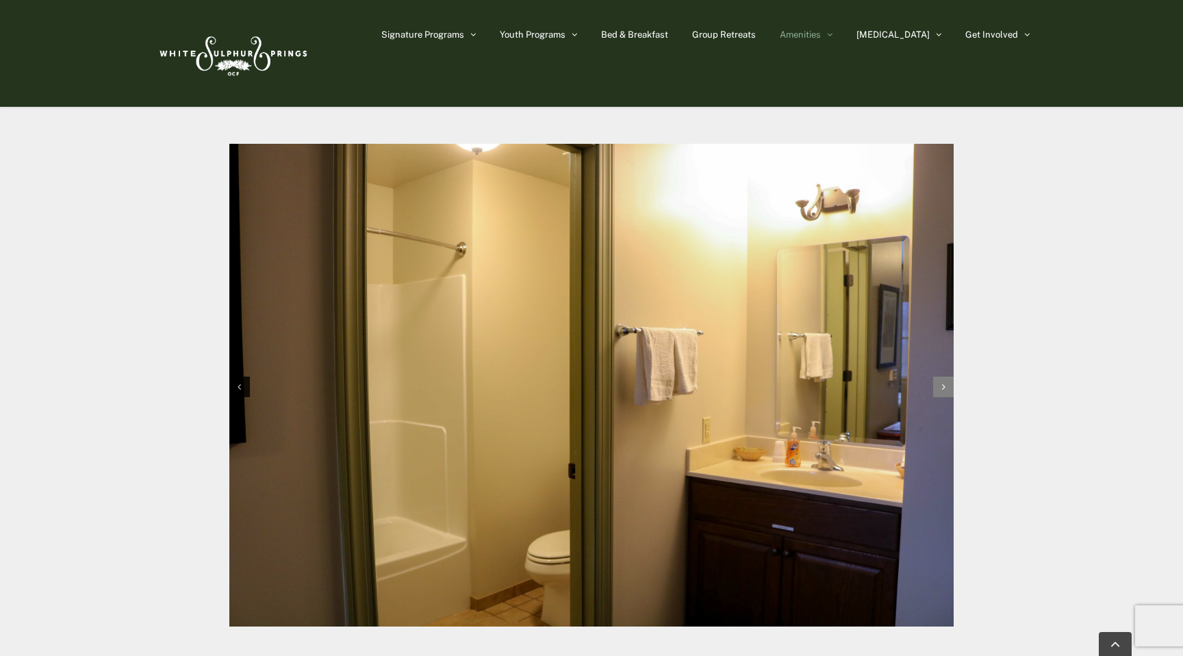
click at [950, 376] on div "Next slide" at bounding box center [943, 386] width 21 height 21
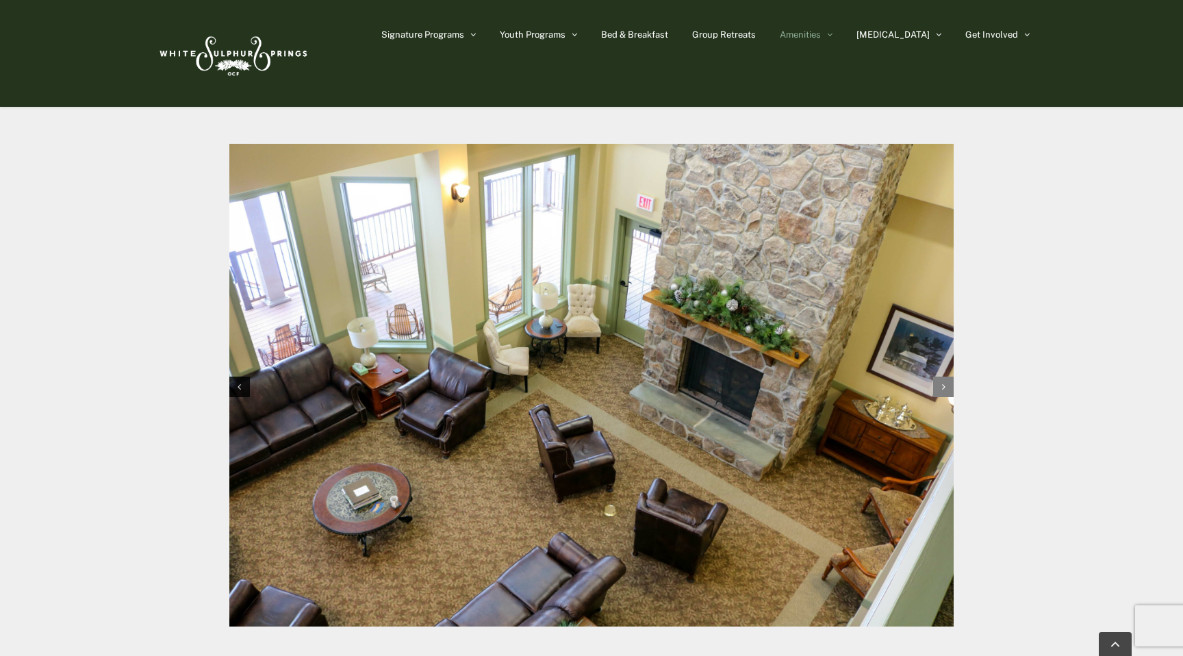
click at [950, 376] on div "Next slide" at bounding box center [943, 386] width 21 height 21
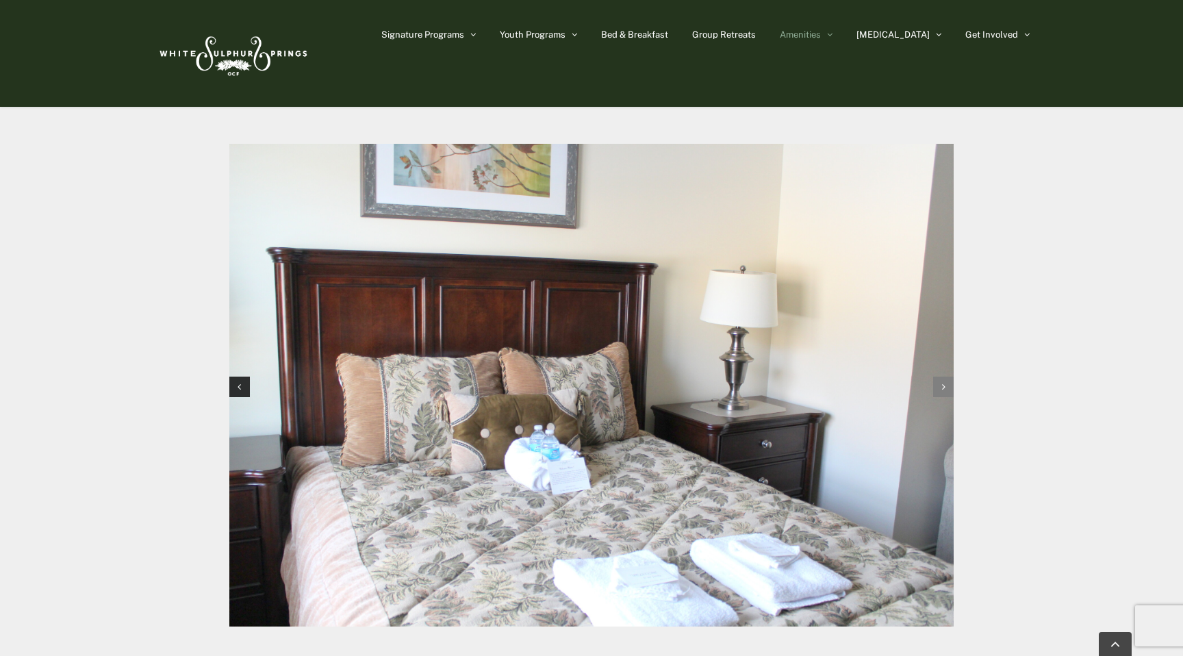
click at [950, 376] on div "Next slide" at bounding box center [943, 386] width 21 height 21
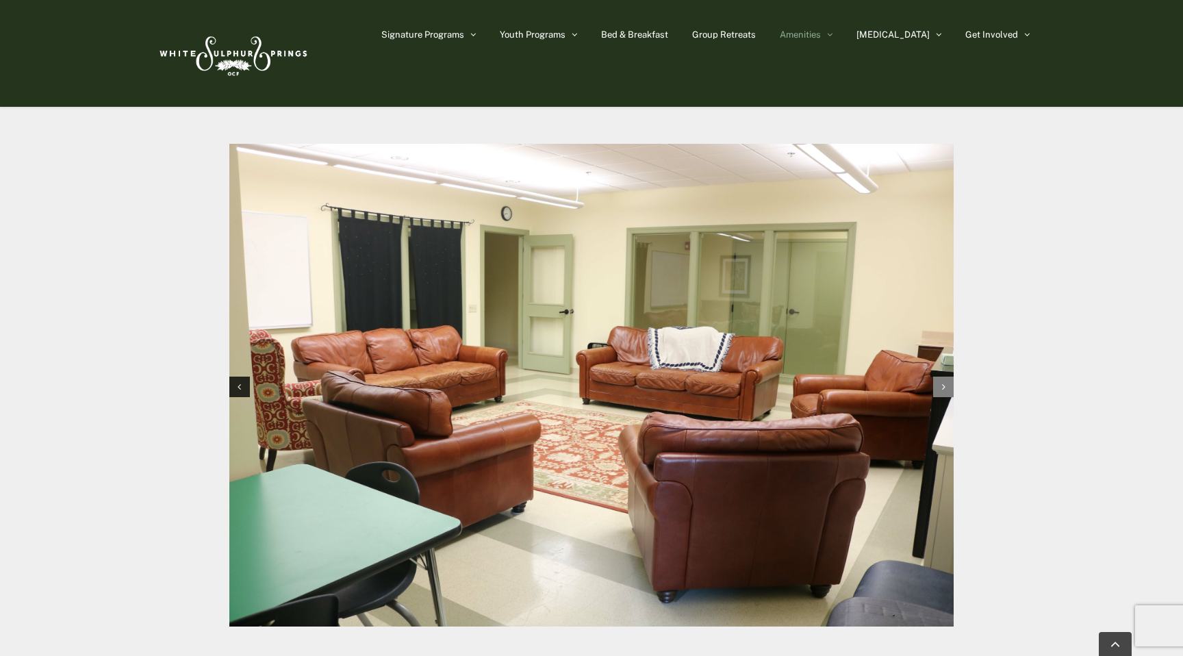
click at [950, 376] on div "Next slide" at bounding box center [943, 386] width 21 height 21
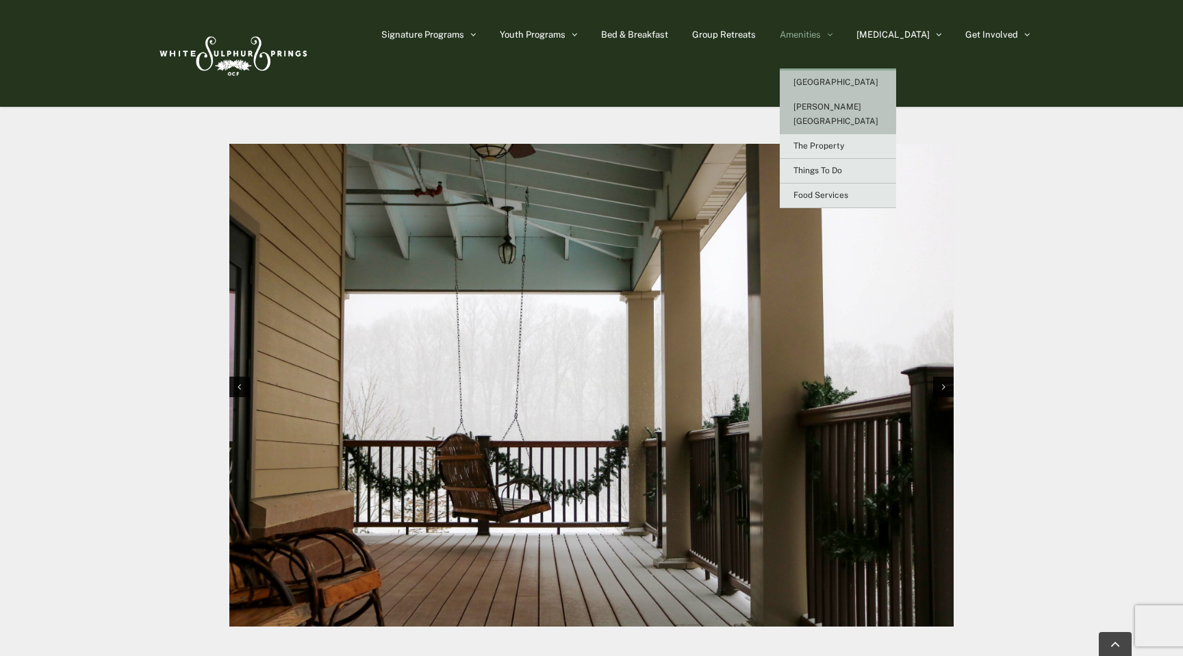
click at [863, 108] on span "[PERSON_NAME][GEOGRAPHIC_DATA]" at bounding box center [835, 114] width 85 height 24
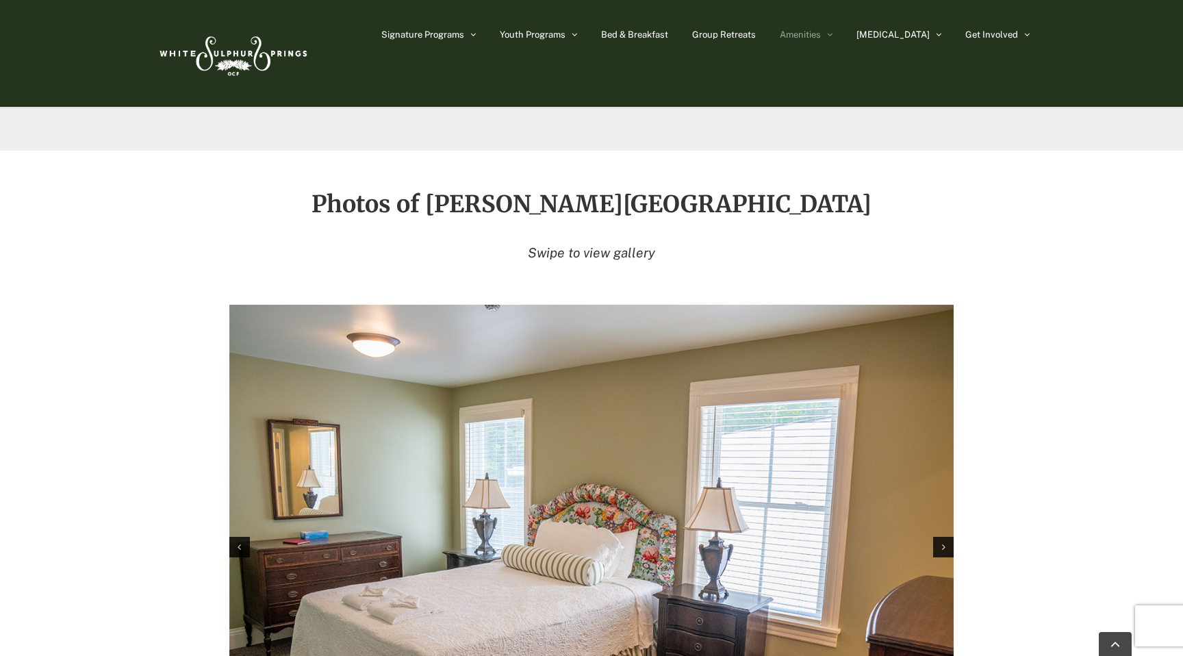
scroll to position [1889, 0]
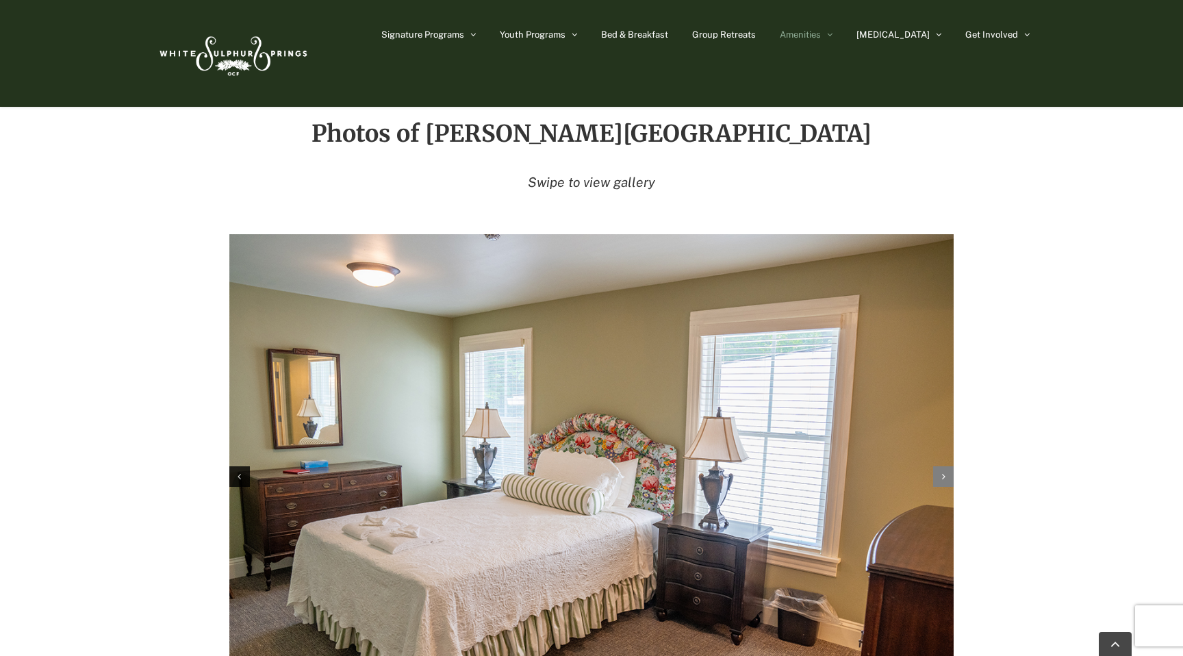
click at [945, 466] on div "Next slide" at bounding box center [943, 476] width 21 height 21
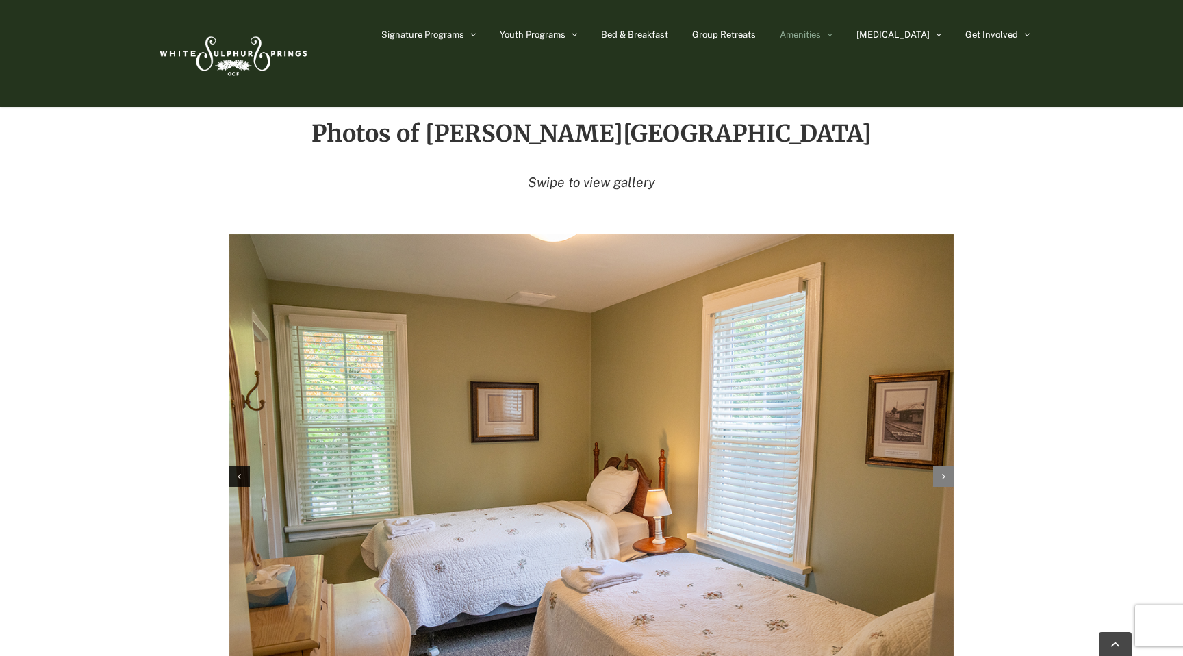
click at [945, 466] on div "Next slide" at bounding box center [943, 476] width 21 height 21
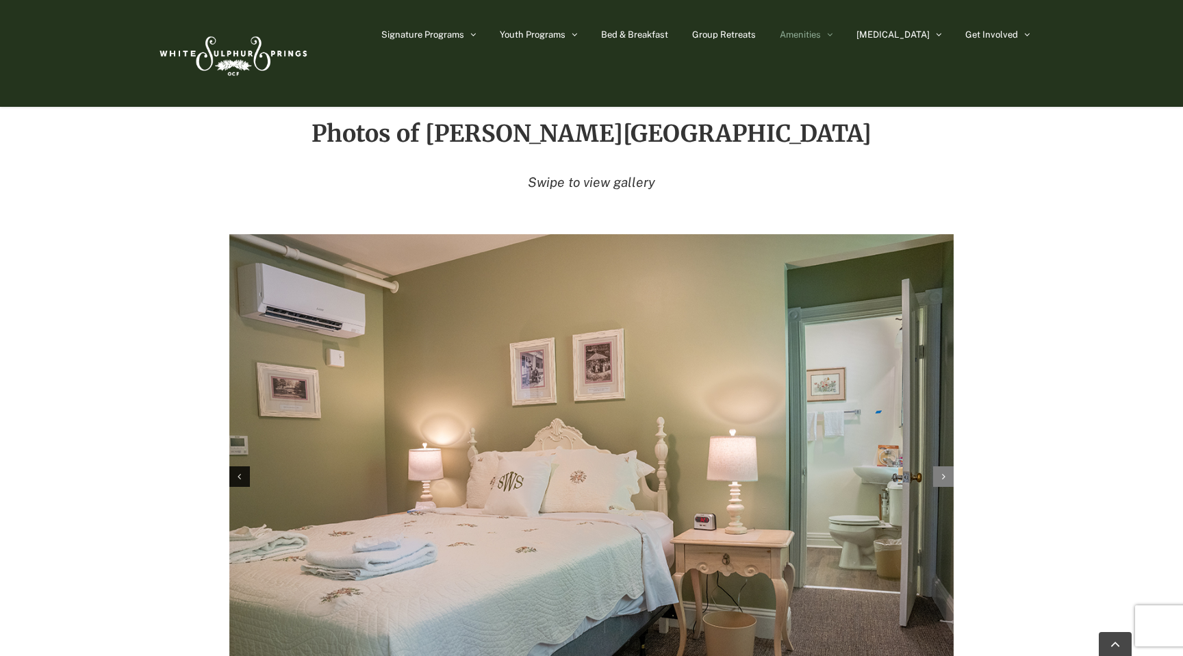
click at [945, 466] on div "Next slide" at bounding box center [943, 476] width 21 height 21
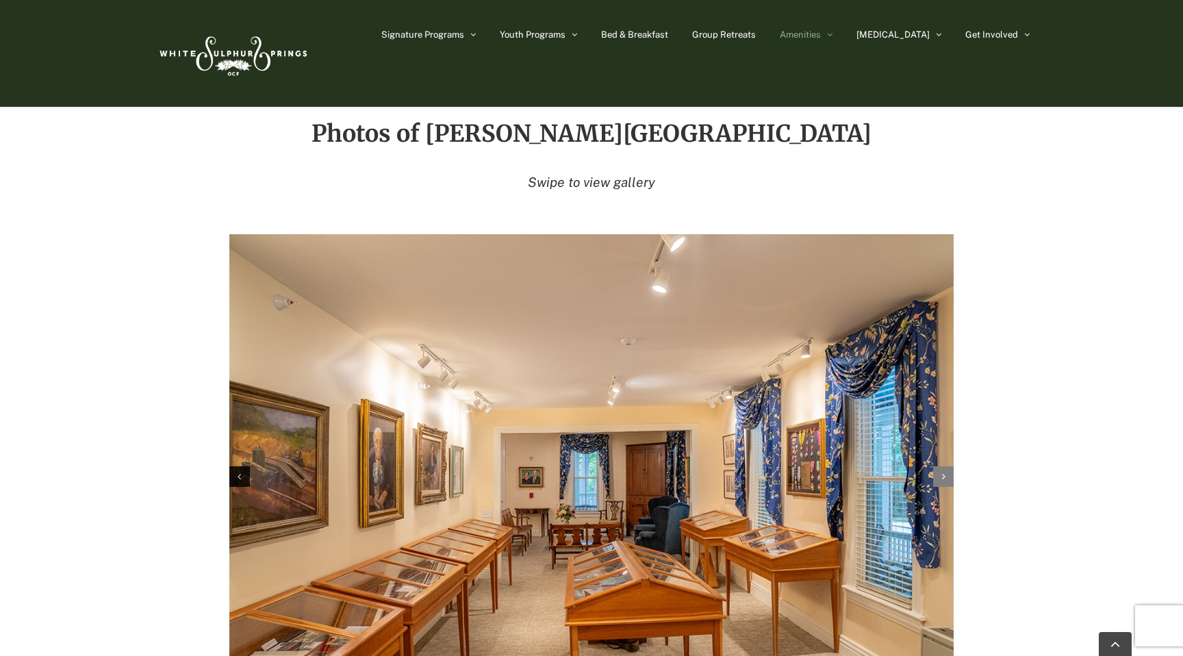
click at [945, 466] on div "Next slide" at bounding box center [943, 476] width 21 height 21
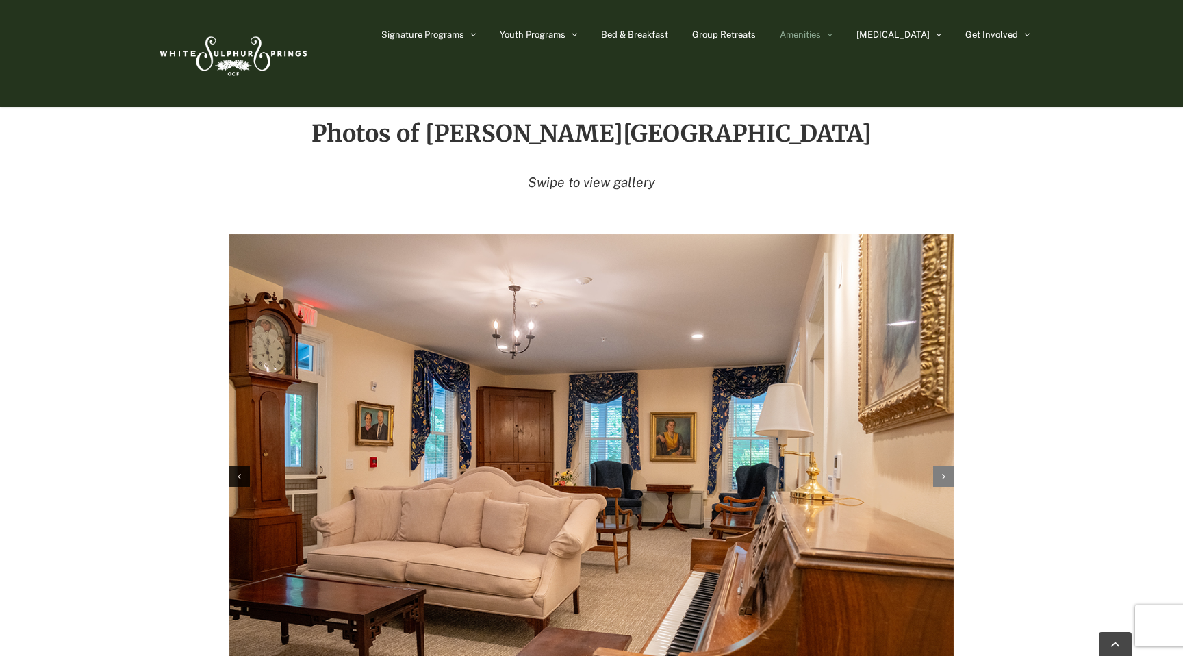
click at [945, 466] on div "Next slide" at bounding box center [943, 476] width 21 height 21
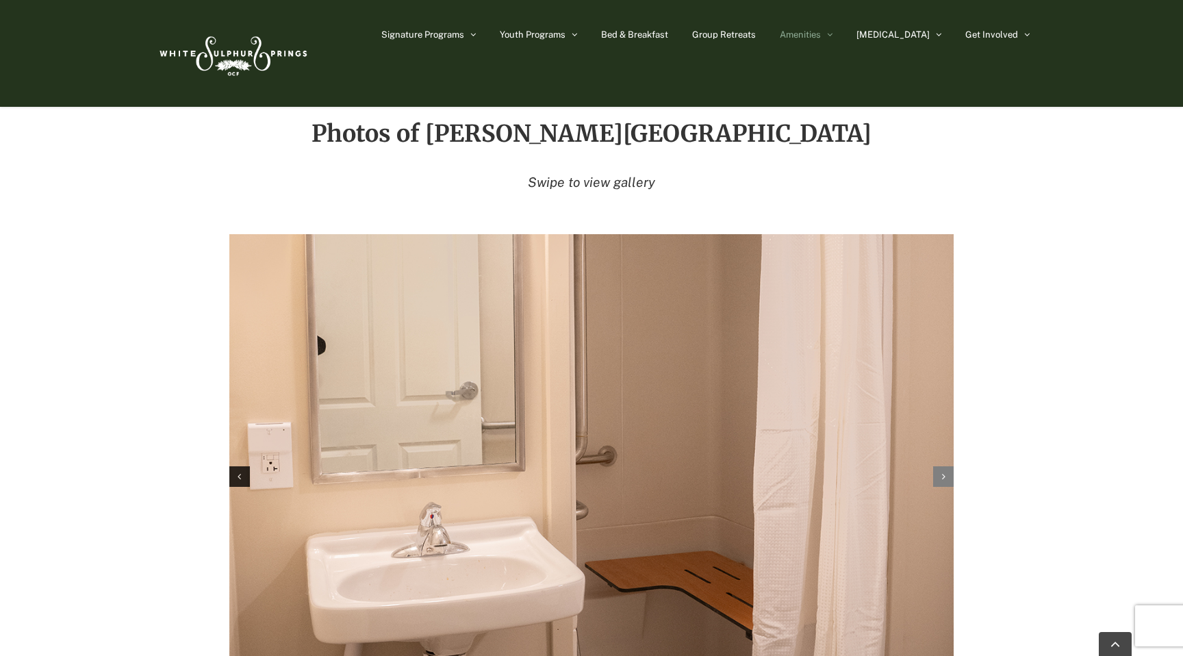
click at [945, 466] on div "Next slide" at bounding box center [943, 476] width 21 height 21
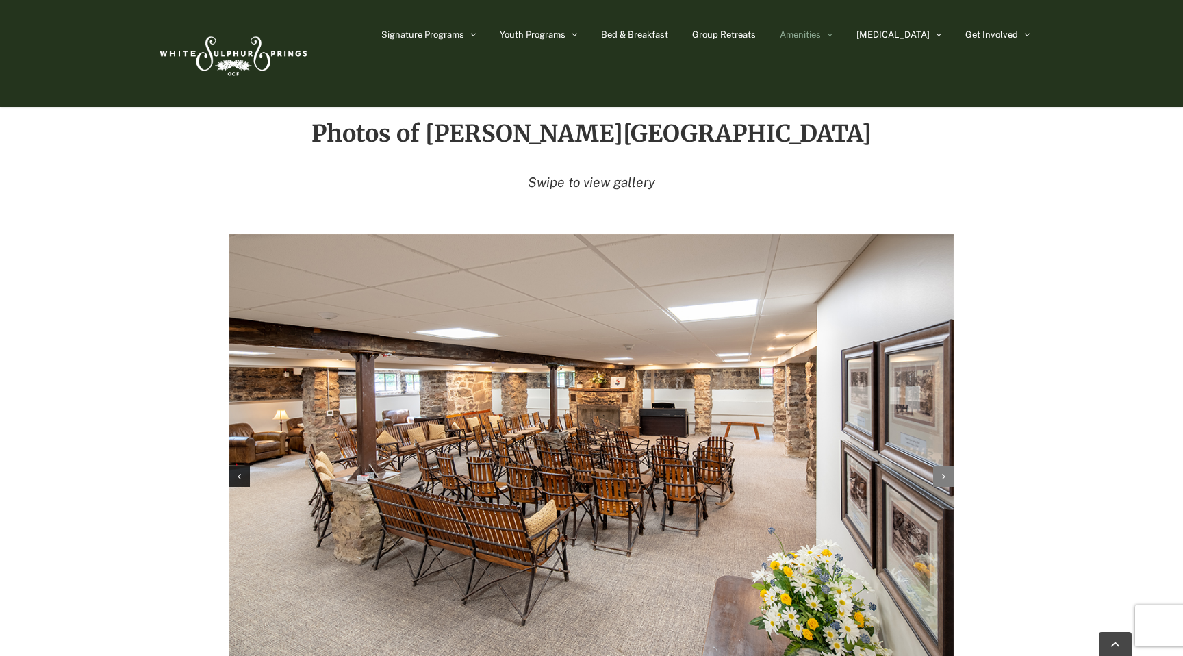
click at [945, 466] on div "Next slide" at bounding box center [943, 476] width 21 height 21
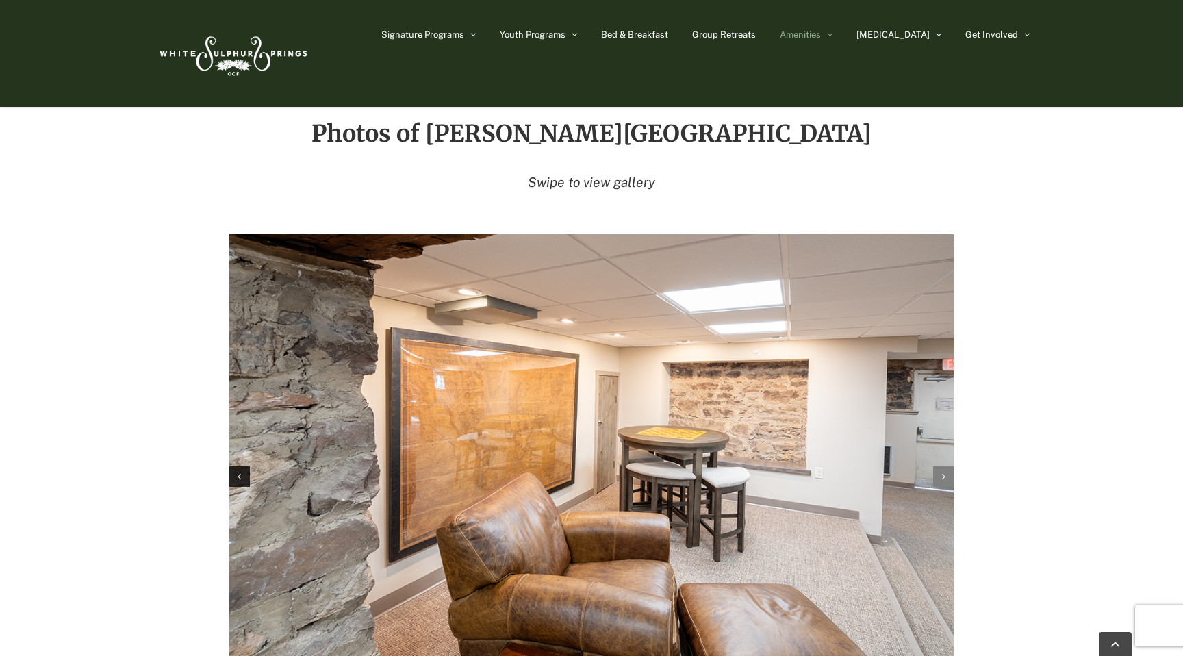
click at [945, 466] on div "Next slide" at bounding box center [943, 476] width 21 height 21
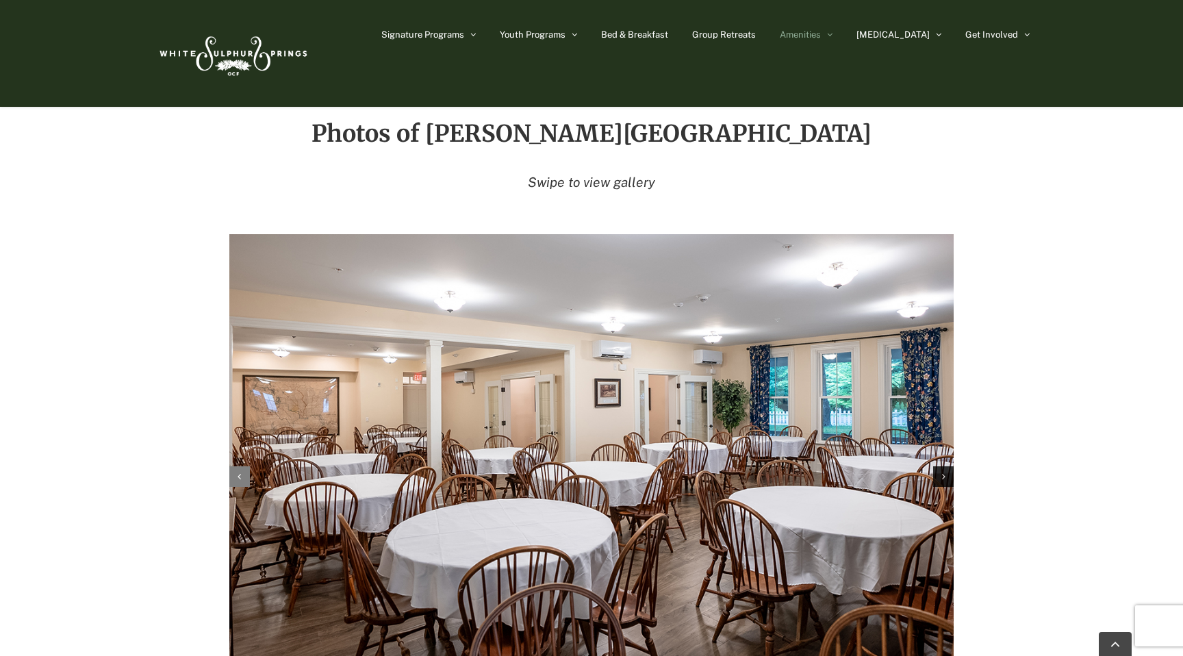
click at [240, 466] on div "Previous slide" at bounding box center [239, 476] width 21 height 21
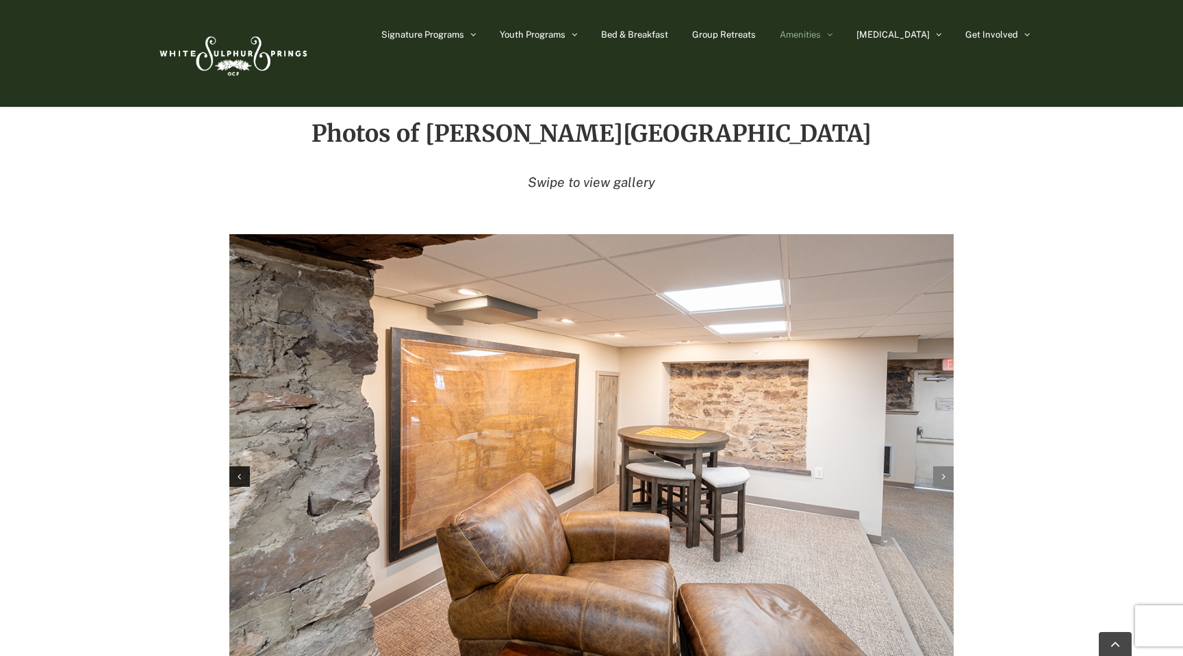
click at [948, 466] on div "Next slide" at bounding box center [943, 476] width 21 height 21
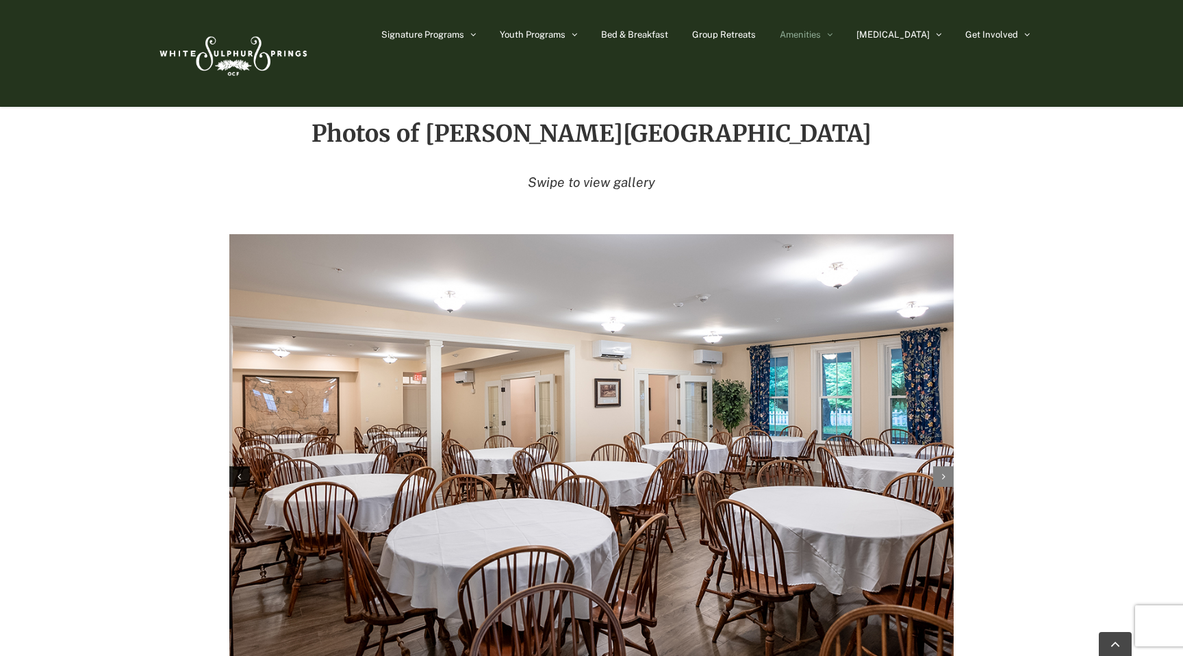
click at [948, 466] on div "Next slide" at bounding box center [943, 476] width 21 height 21
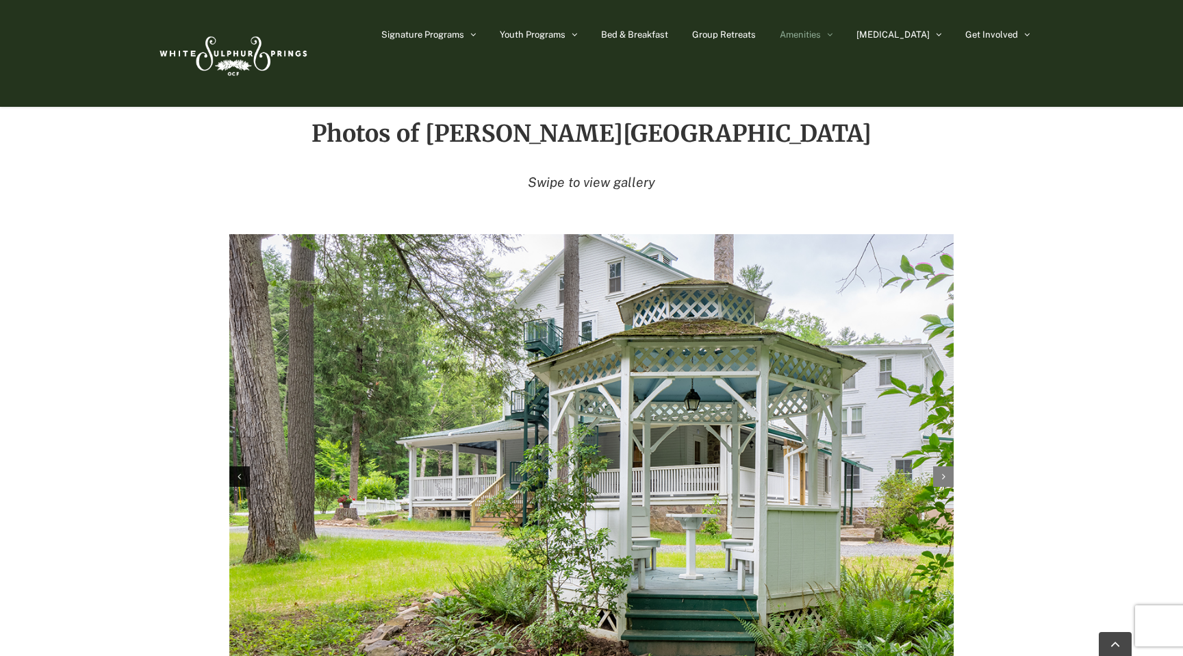
click at [948, 466] on div "Next slide" at bounding box center [943, 476] width 21 height 21
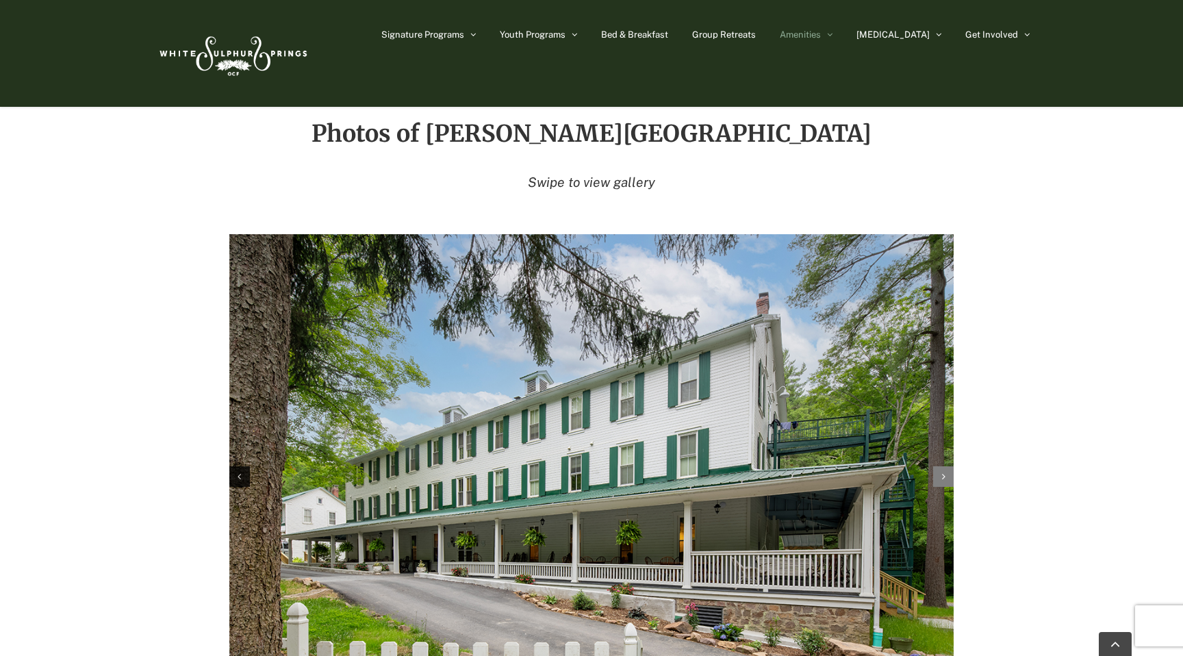
click at [948, 466] on div "Next slide" at bounding box center [943, 476] width 21 height 21
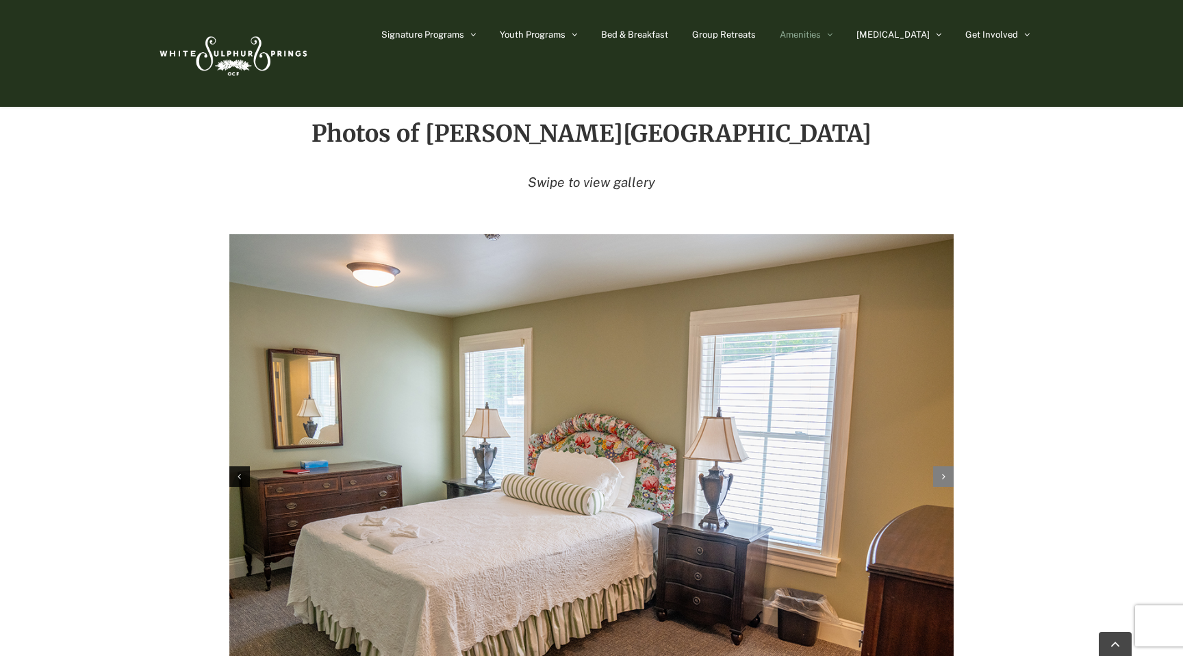
click at [948, 466] on div "Next slide" at bounding box center [943, 476] width 21 height 21
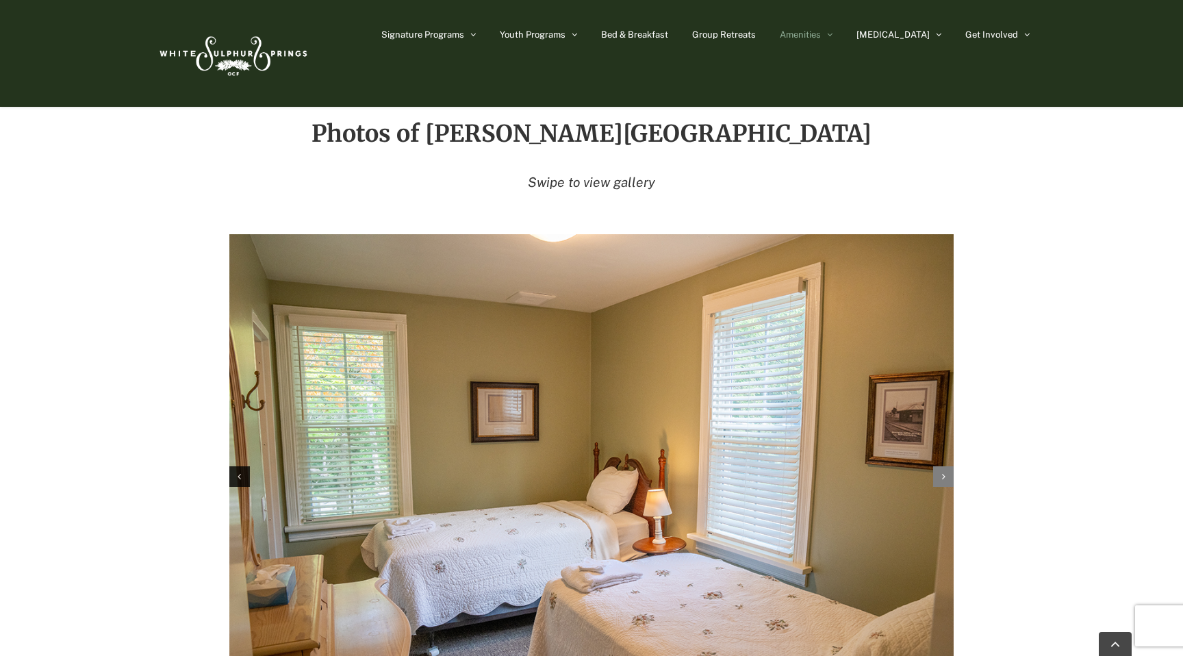
click at [948, 466] on div "Next slide" at bounding box center [943, 476] width 21 height 21
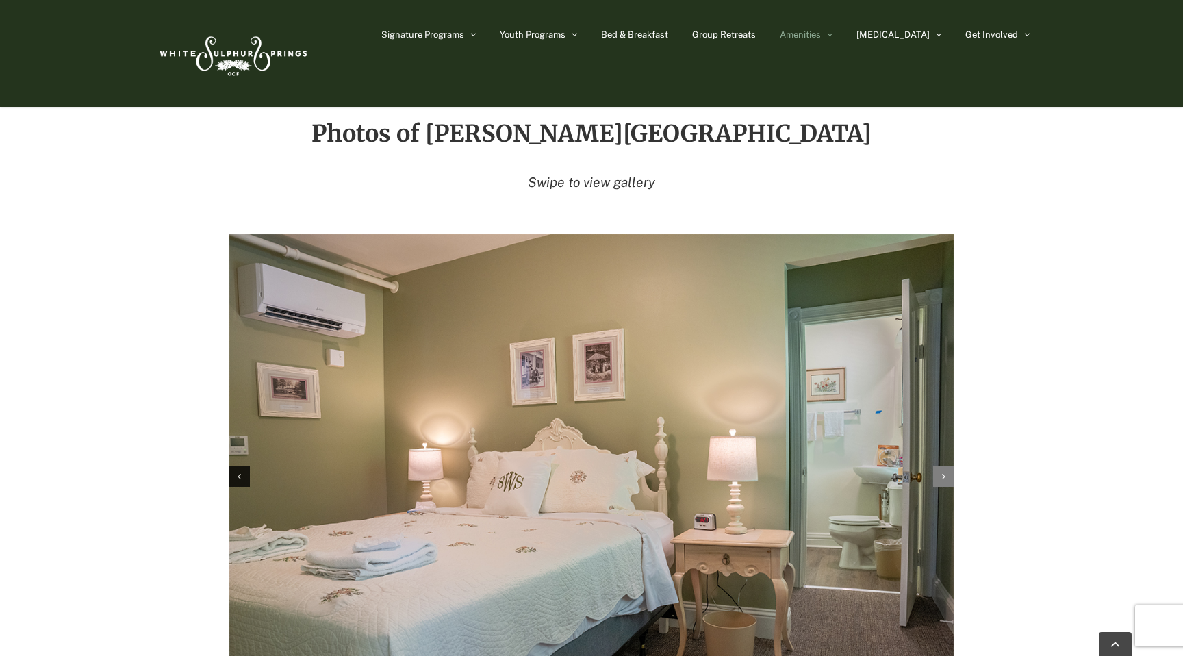
click at [948, 466] on div "Next slide" at bounding box center [943, 476] width 21 height 21
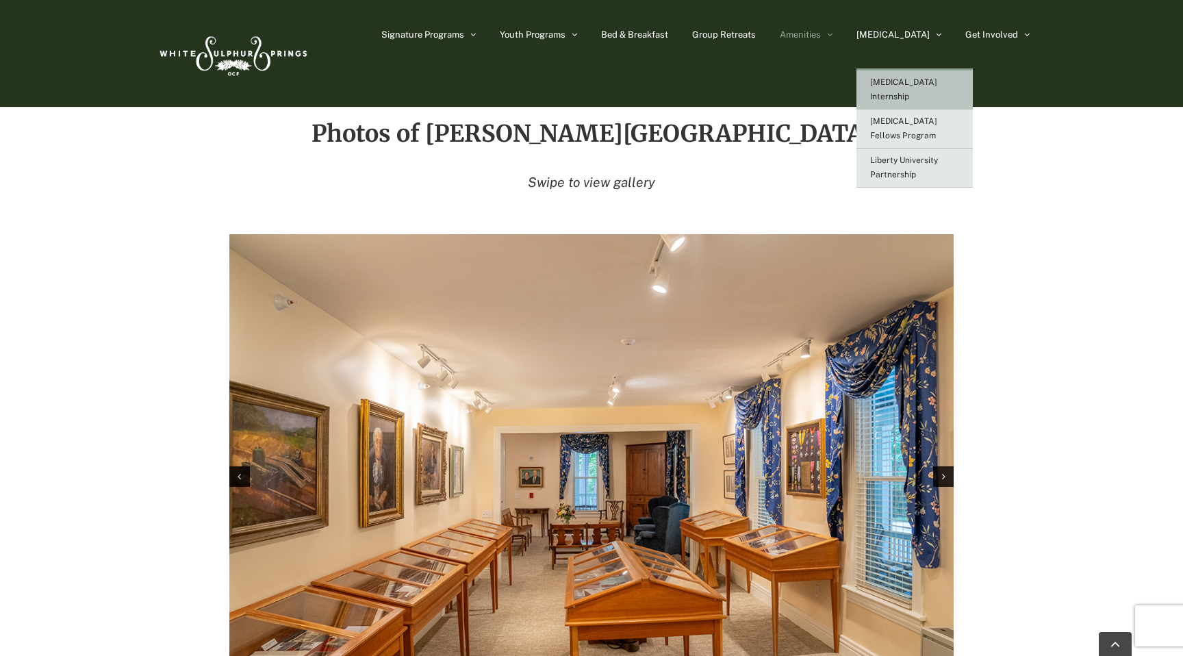
click at [930, 81] on span "[MEDICAL_DATA] Internship" at bounding box center [903, 89] width 67 height 24
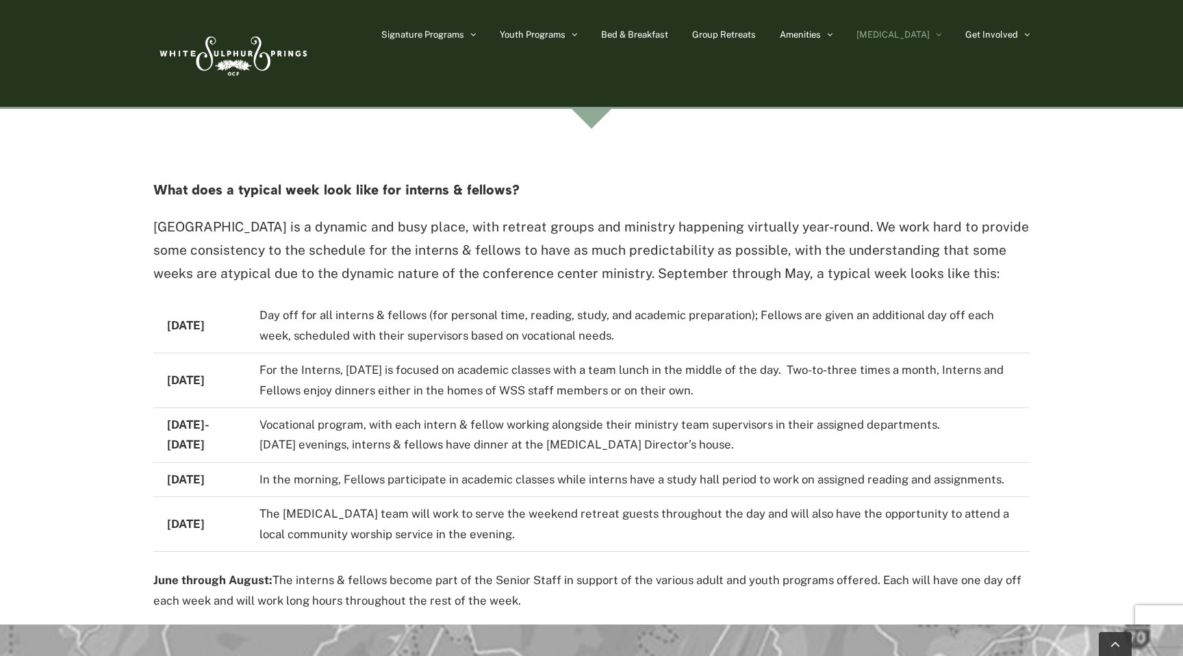
scroll to position [2372, 0]
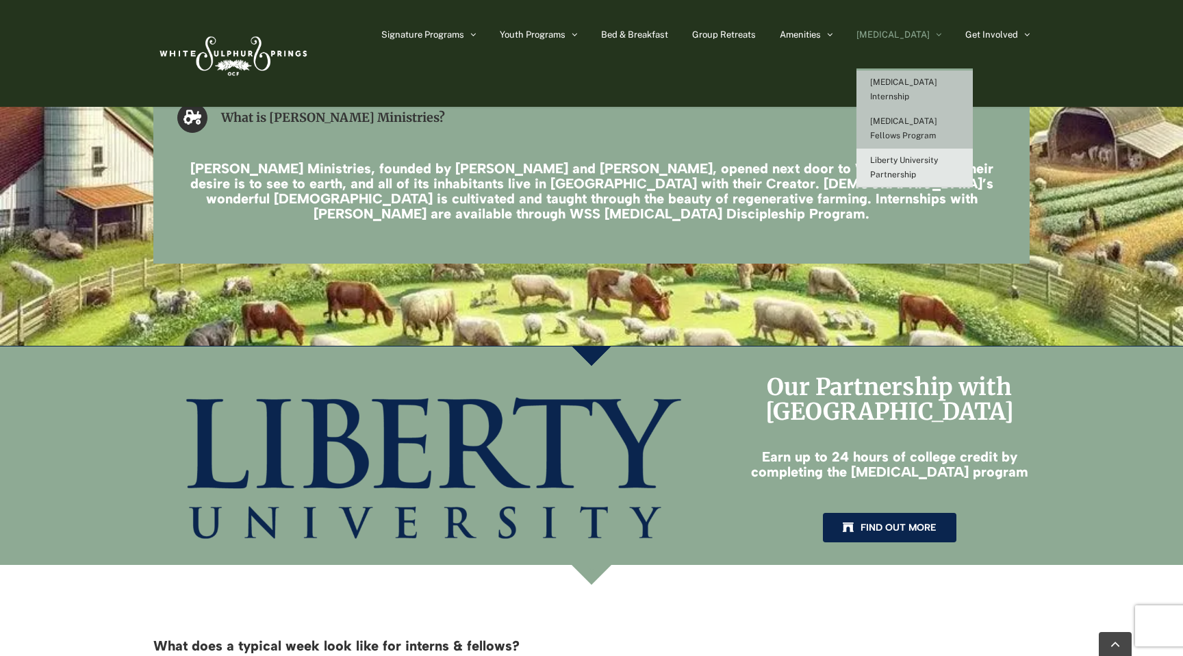
click at [930, 123] on span "[MEDICAL_DATA] Fellows Program" at bounding box center [903, 128] width 67 height 24
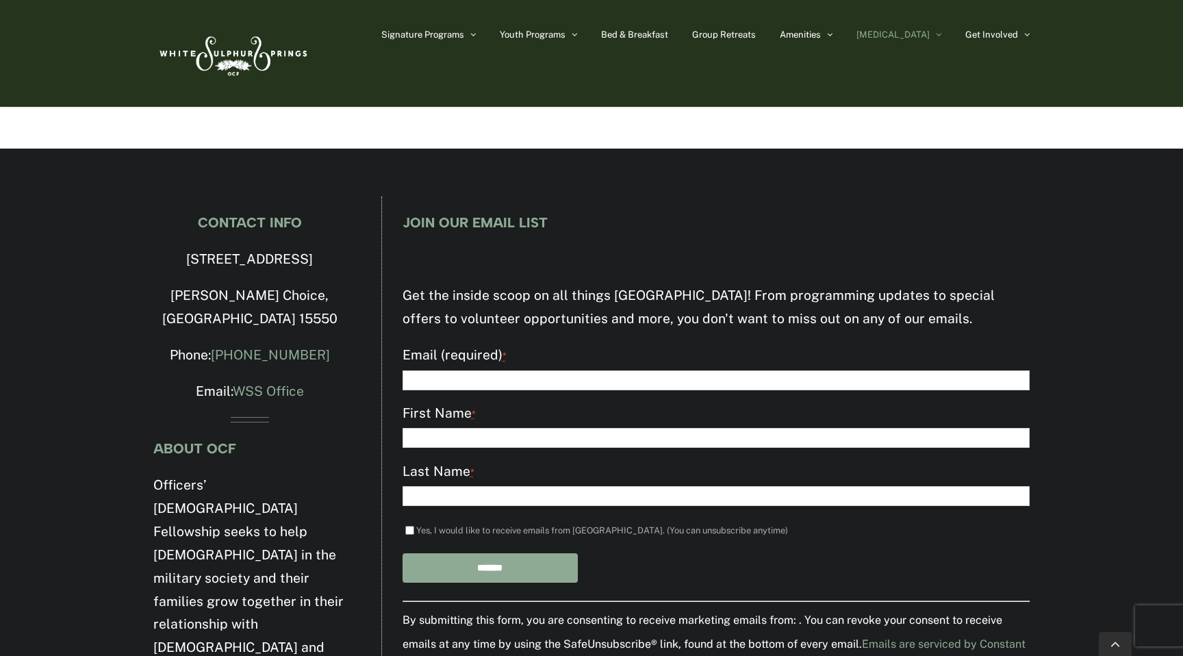
scroll to position [1269, 0]
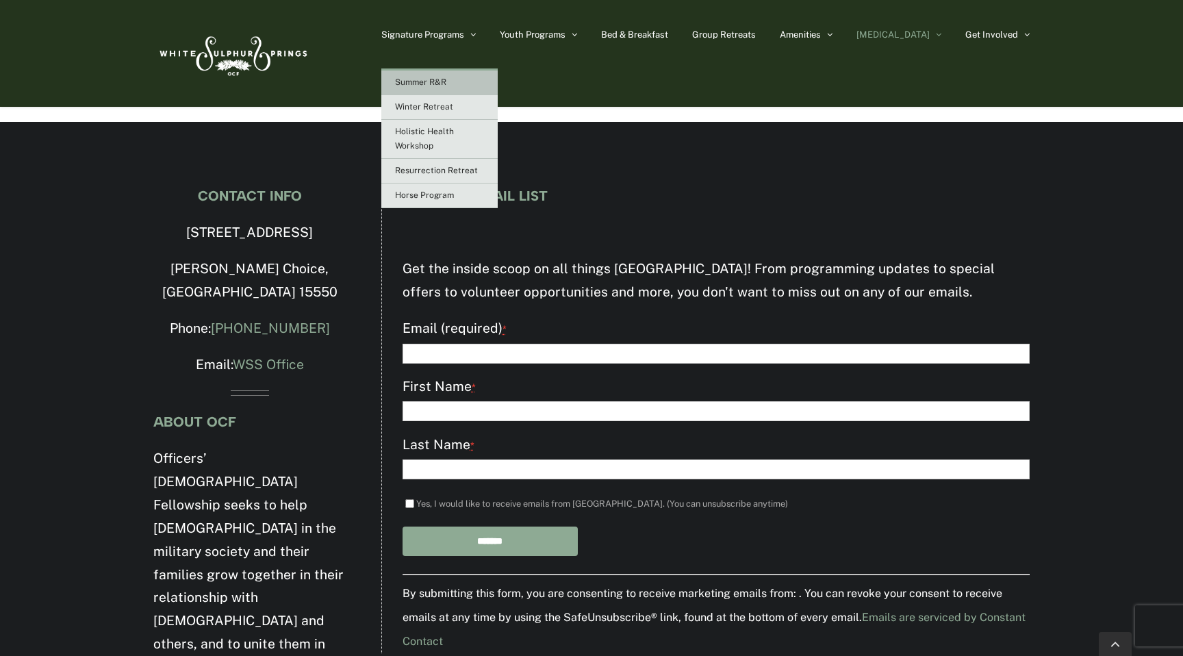
click at [446, 81] on span "Summer R&R" at bounding box center [420, 82] width 51 height 10
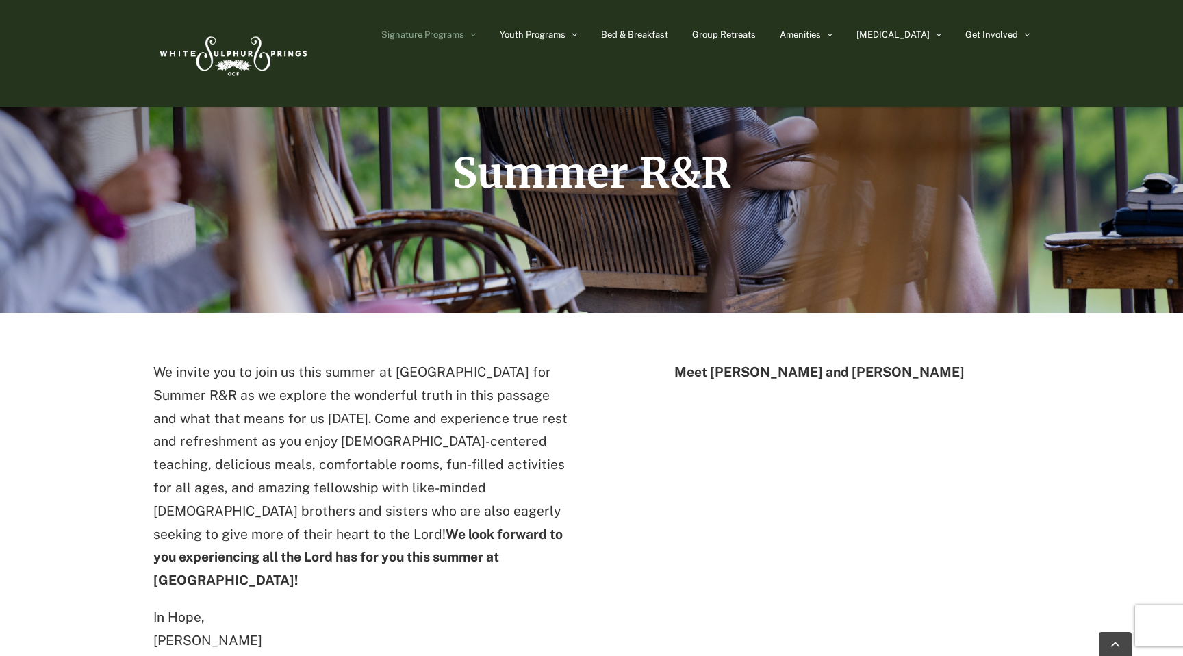
scroll to position [277, 0]
